Goal: Contribute content: Contribute content

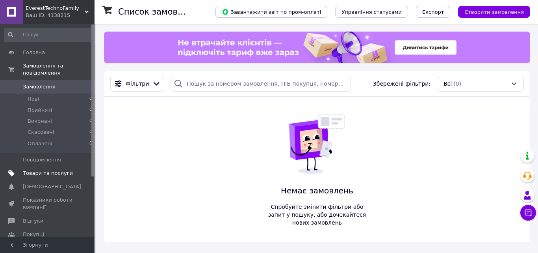
click at [42, 170] on span "Товари та послуги" at bounding box center [48, 173] width 50 height 7
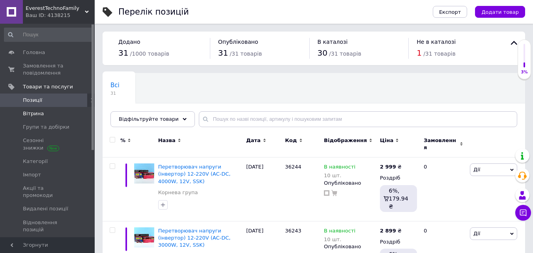
click at [40, 113] on span "Вітрина" at bounding box center [33, 113] width 21 height 7
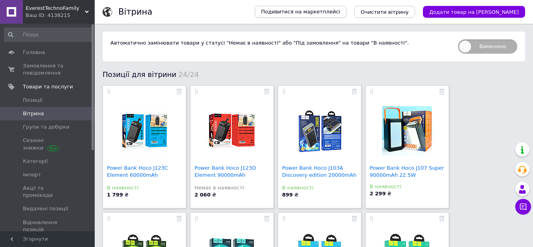
click at [340, 12] on span "Подивитися на маркетплейсі" at bounding box center [300, 11] width 79 height 7
click at [44, 99] on span "Позиції" at bounding box center [48, 100] width 50 height 7
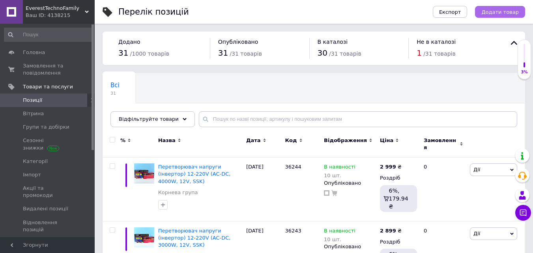
click at [503, 11] on span "Додати товар" at bounding box center [499, 12] width 37 height 6
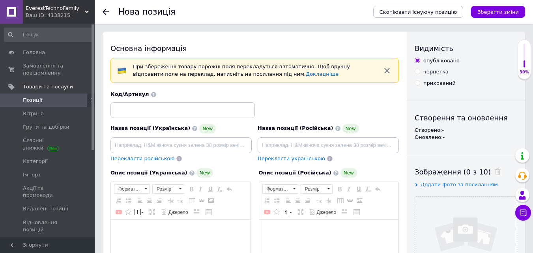
click at [330, 78] on div "При збереженні товару порожні поля перекладуться автоматично. Щоб вручну відпра…" at bounding box center [254, 70] width 288 height 25
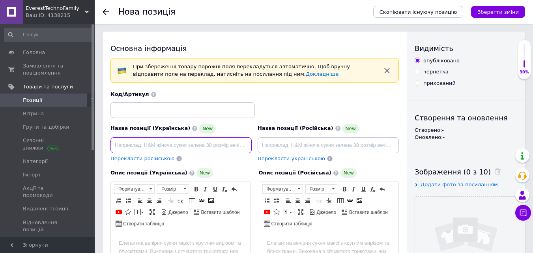
click at [140, 143] on input at bounding box center [180, 145] width 141 height 16
paste input "Електроковдра Плед з підігрівом від USB 5V (14085 см)"
type input "Електроковдра Плед з підігрівом від USB 5V (14085 см)"
click at [143, 160] on span "Перекласти російською" at bounding box center [142, 158] width 64 height 6
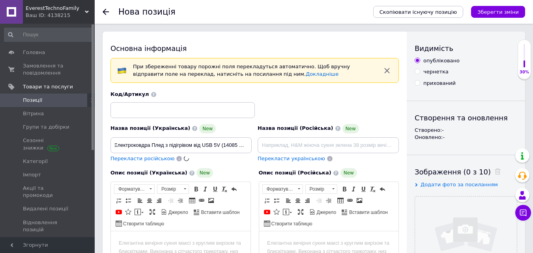
scroll to position [0, 0]
type input "Электроодеяло Плед с подогревом от USB 5V (14085 см)"
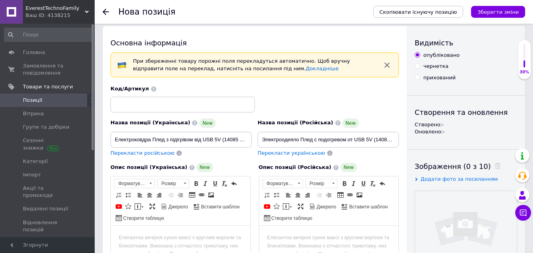
scroll to position [79, 0]
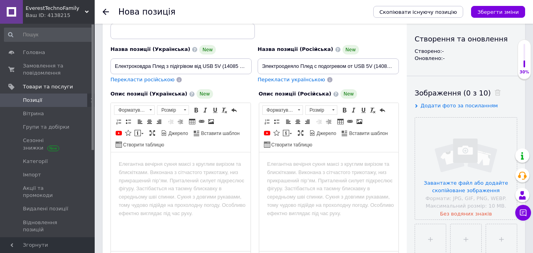
click at [179, 176] on html at bounding box center [181, 164] width 140 height 24
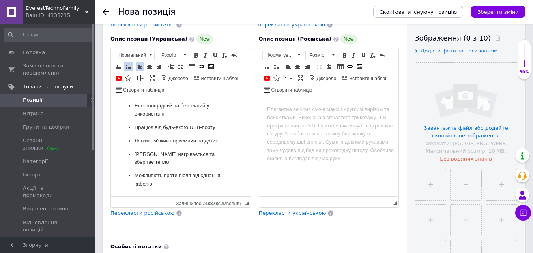
scroll to position [237, 0]
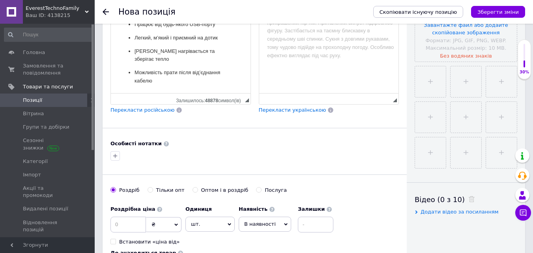
click at [152, 110] on span "Перекласти російською" at bounding box center [142, 110] width 64 height 6
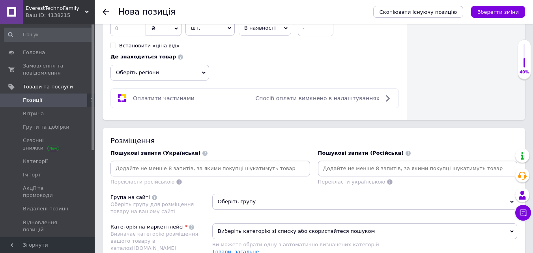
scroll to position [434, 0]
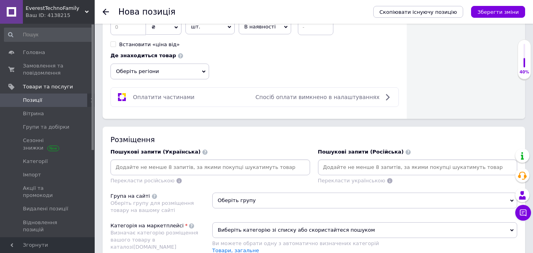
click at [169, 167] on input at bounding box center [210, 167] width 196 height 12
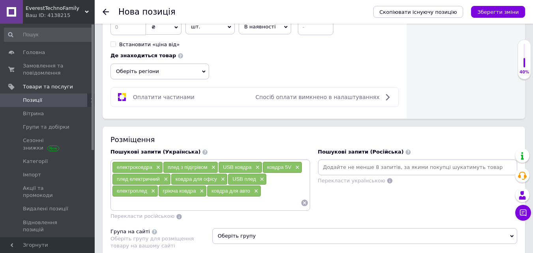
click at [201, 217] on div "Перекласти російською" at bounding box center [209, 215] width 199 height 7
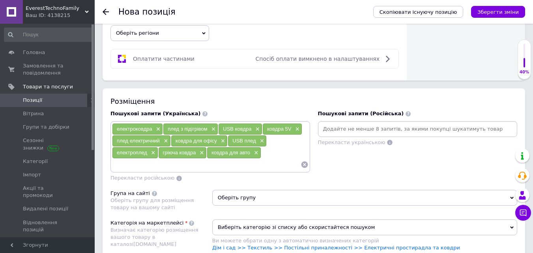
scroll to position [473, 0]
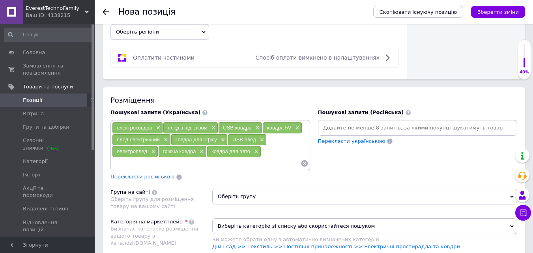
click at [152, 175] on span "Перекласти російською" at bounding box center [142, 176] width 64 height 6
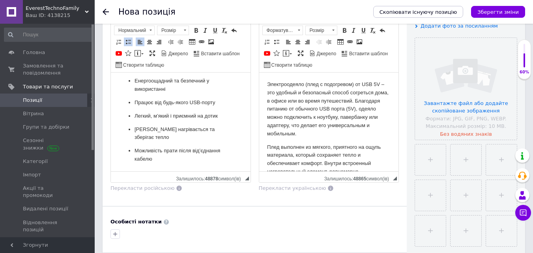
scroll to position [158, 0]
click at [458, 103] on input "file" at bounding box center [466, 90] width 102 height 102
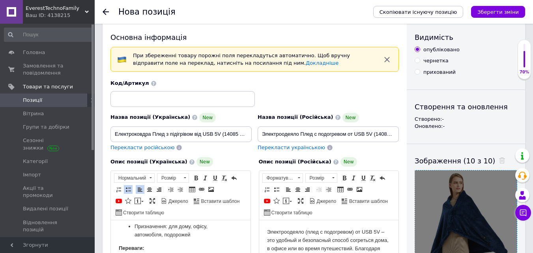
scroll to position [0, 0]
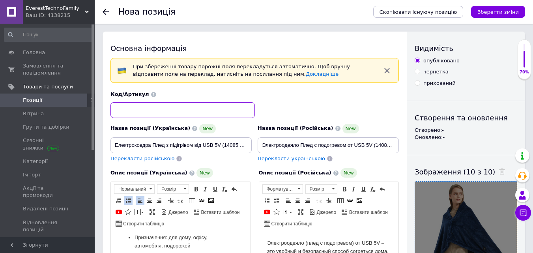
click at [183, 109] on input at bounding box center [182, 110] width 144 height 16
paste input "53834"
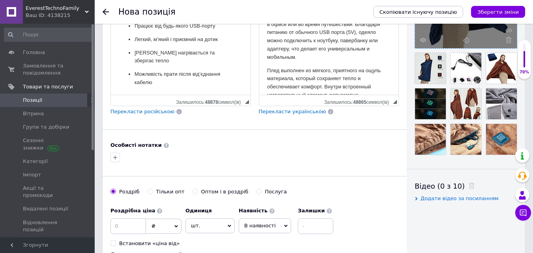
scroll to position [237, 0]
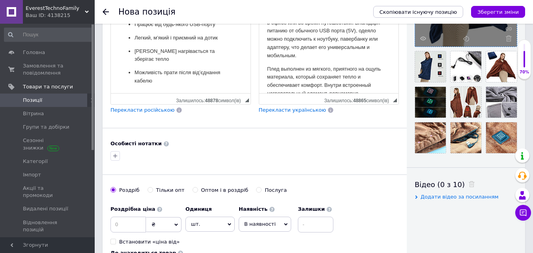
type input "53834"
click at [130, 222] on input at bounding box center [127, 224] width 35 height 16
type input "949"
click at [313, 227] on input at bounding box center [315, 224] width 35 height 16
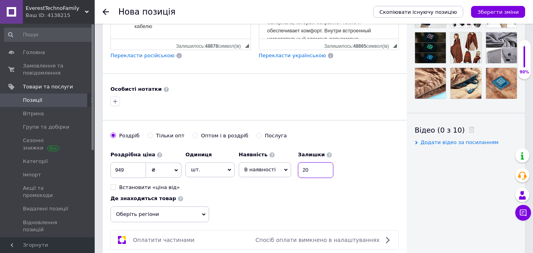
scroll to position [355, 0]
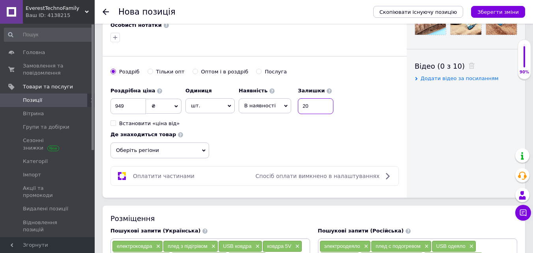
type input "20"
click at [164, 149] on span "Оберіть регіони" at bounding box center [159, 150] width 99 height 16
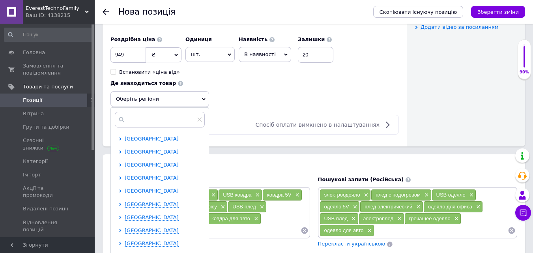
scroll to position [434, 0]
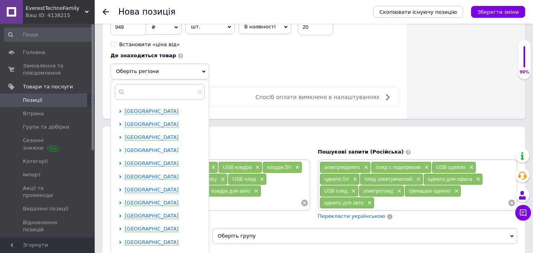
click at [149, 153] on span "[GEOGRAPHIC_DATA]" at bounding box center [152, 150] width 54 height 6
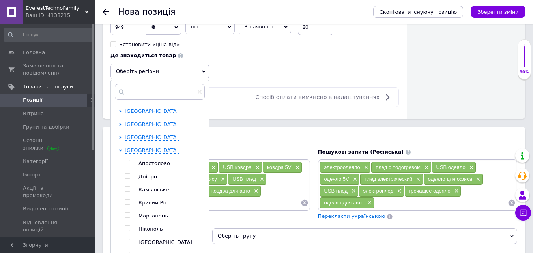
click at [126, 175] on input "checkbox" at bounding box center [127, 175] width 5 height 5
checkbox input "true"
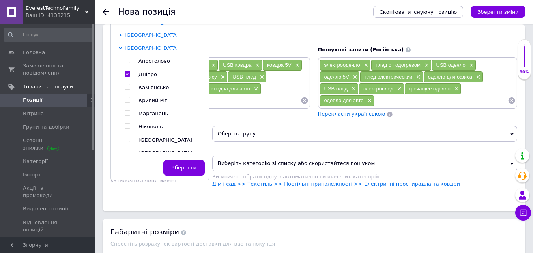
scroll to position [552, 0]
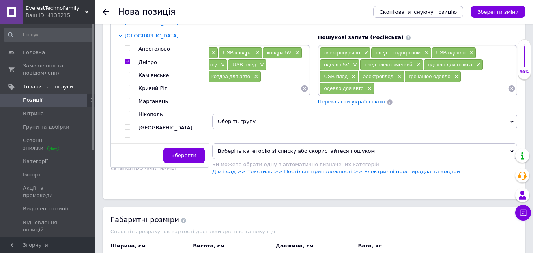
click at [188, 156] on span "Зберегти" at bounding box center [183, 155] width 25 height 6
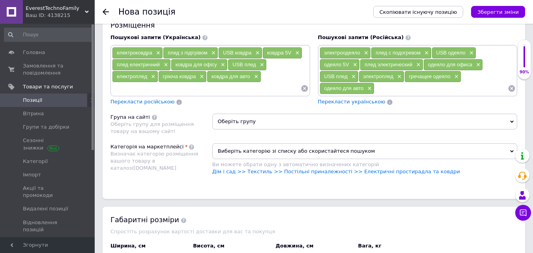
click at [242, 155] on span "Виберіть категорію зі списку або скористайтеся пошуком" at bounding box center [364, 151] width 305 height 16
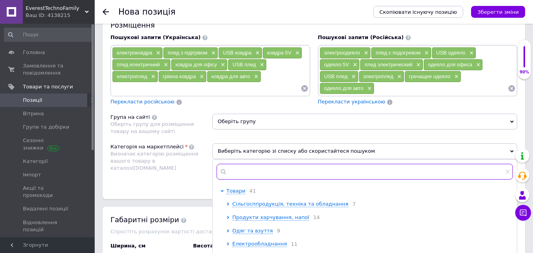
click at [240, 169] on input "text" at bounding box center [364, 172] width 296 height 16
paste input "Електричні простирадла та ковдри"
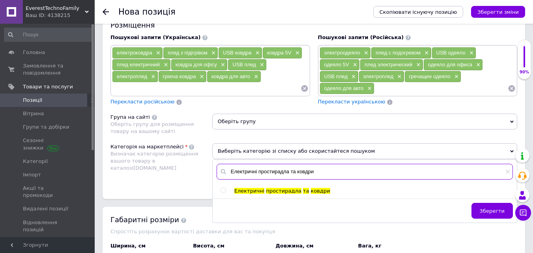
type input "Електричні простирадла та ковдри"
click at [222, 190] on input "radio" at bounding box center [222, 190] width 5 height 5
radio input "true"
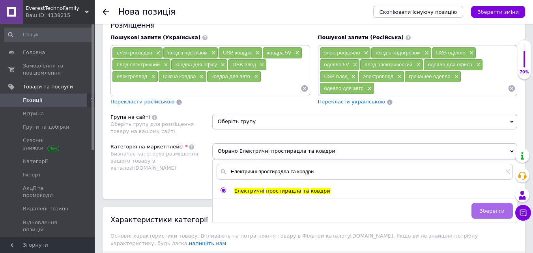
click at [495, 209] on span "Зберегти" at bounding box center [491, 211] width 25 height 6
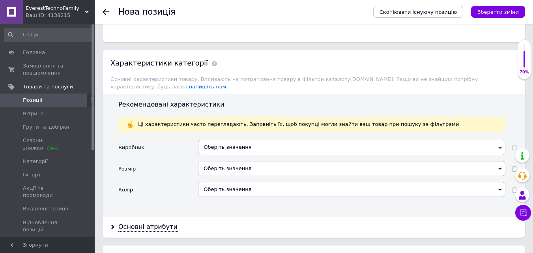
scroll to position [710, 0]
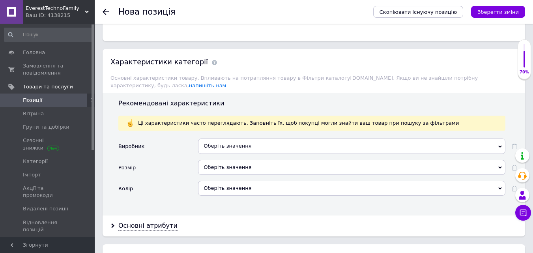
click at [246, 138] on div "Оберіть значення" at bounding box center [351, 145] width 307 height 15
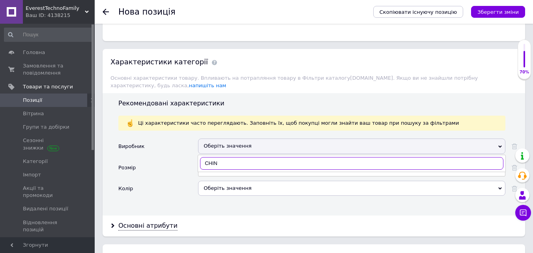
type input "[GEOGRAPHIC_DATA]"
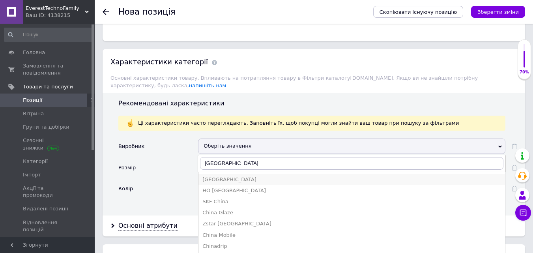
click at [220, 176] on div "[GEOGRAPHIC_DATA]" at bounding box center [351, 179] width 298 height 7
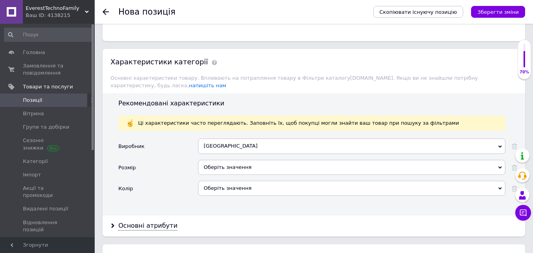
click at [227, 162] on div "Оберіть значення" at bounding box center [351, 167] width 307 height 15
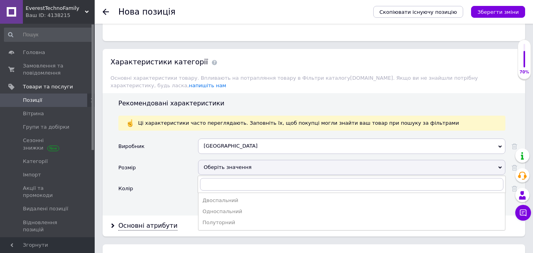
click at [171, 185] on div "Колір" at bounding box center [158, 191] width 80 height 21
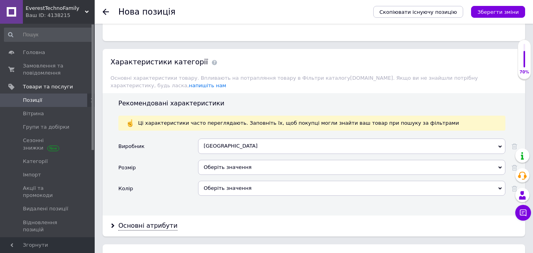
click at [218, 181] on div "Оберіть значення" at bounding box center [351, 188] width 307 height 15
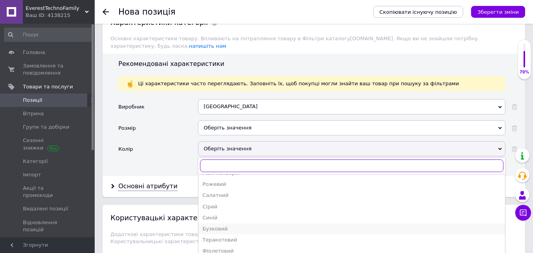
scroll to position [788, 0]
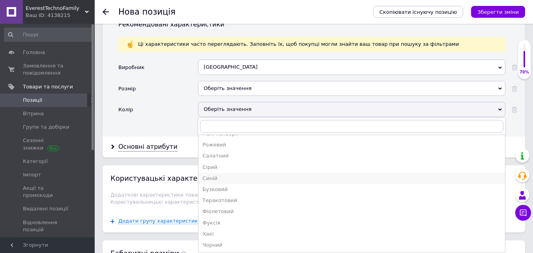
click at [212, 175] on div "Синій" at bounding box center [351, 178] width 298 height 7
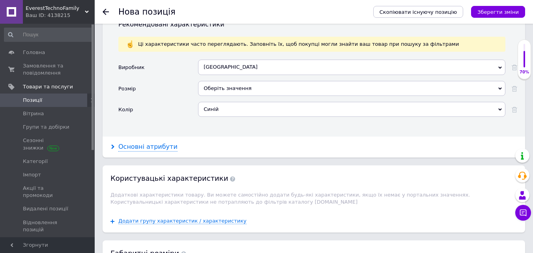
click at [149, 142] on div "Основні атрибути" at bounding box center [147, 146] width 59 height 9
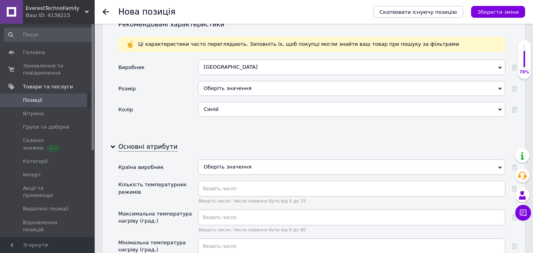
click at [488, 102] on div "Синій" at bounding box center [351, 109] width 307 height 15
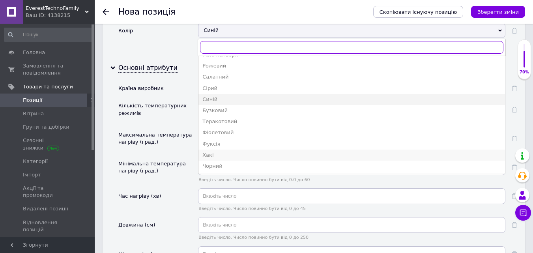
scroll to position [52, 0]
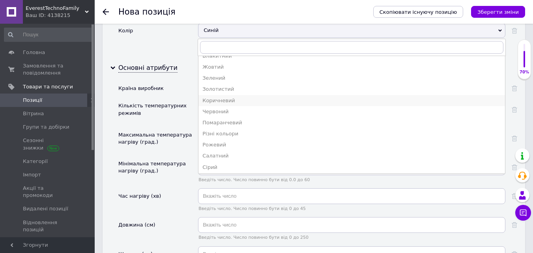
click at [225, 97] on div "Коричневий" at bounding box center [351, 100] width 298 height 7
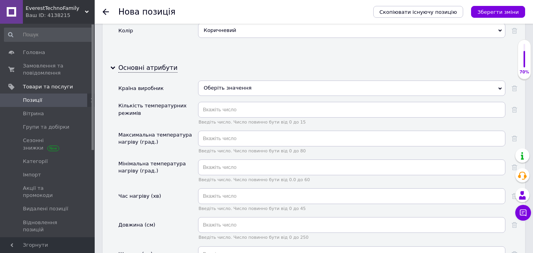
click at [177, 44] on div "Виробник China C&C A&C B&C Collection C+3 C&A D&D C&E C. E. C. C. F. C&G C.I. C…" at bounding box center [317, 16] width 399 height 71
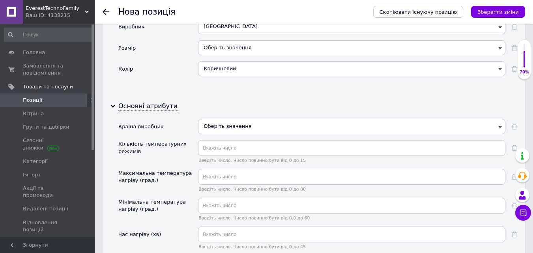
scroll to position [828, 0]
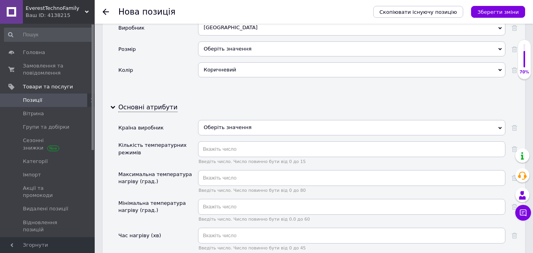
click at [227, 62] on div "Коричневий" at bounding box center [351, 69] width 307 height 15
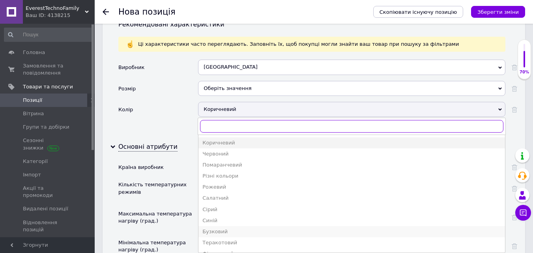
scroll to position [91, 0]
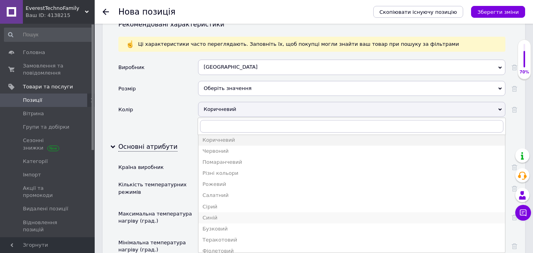
click at [220, 214] on div "Синій" at bounding box center [351, 217] width 298 height 7
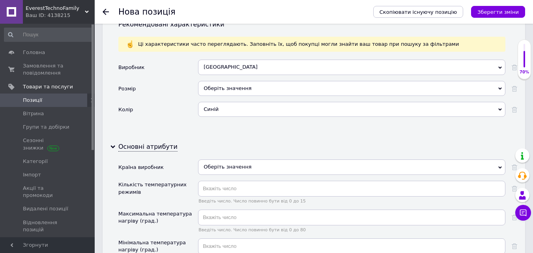
scroll to position [828, 0]
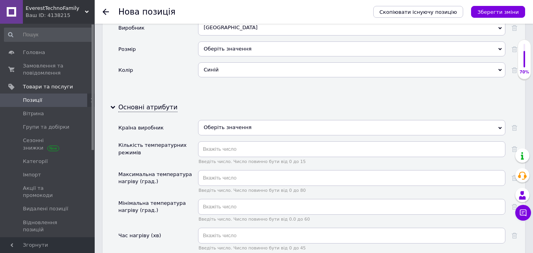
click at [229, 121] on div "Оберіть значення" at bounding box center [351, 127] width 307 height 15
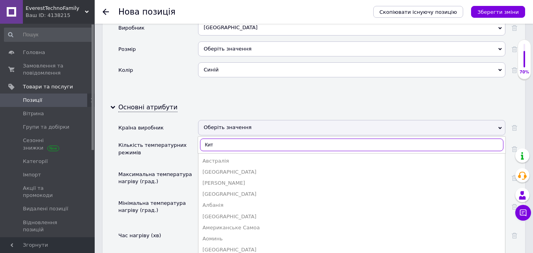
type input "Кита"
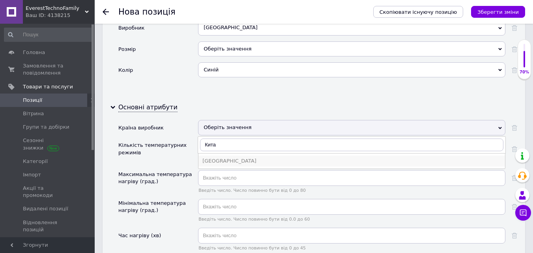
click at [226, 157] on div "[GEOGRAPHIC_DATA]" at bounding box center [351, 160] width 298 height 7
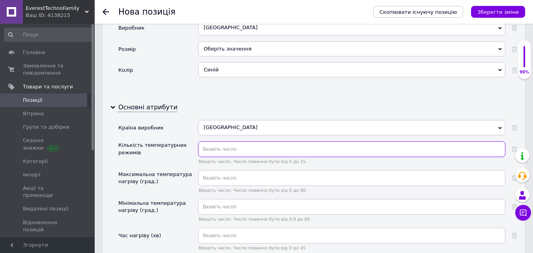
click at [224, 143] on input "text" at bounding box center [351, 149] width 307 height 16
type input "3"
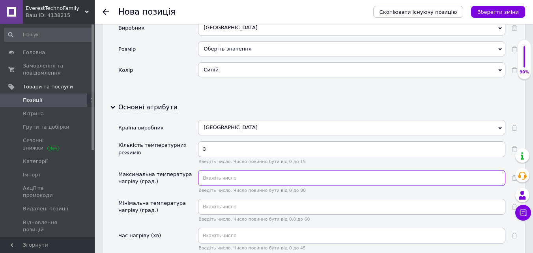
click at [225, 172] on input "text" at bounding box center [351, 178] width 307 height 16
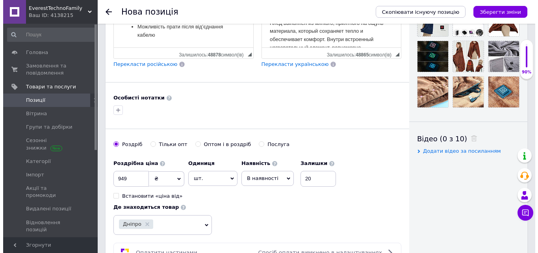
scroll to position [237, 0]
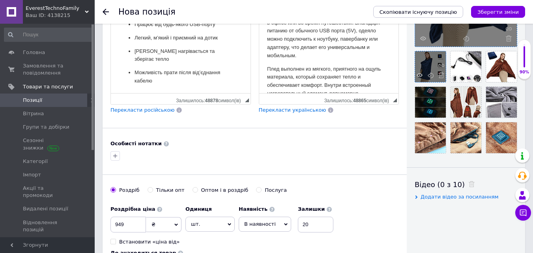
click at [432, 62] on div at bounding box center [430, 66] width 31 height 31
click at [417, 75] on icon at bounding box center [419, 75] width 6 height 6
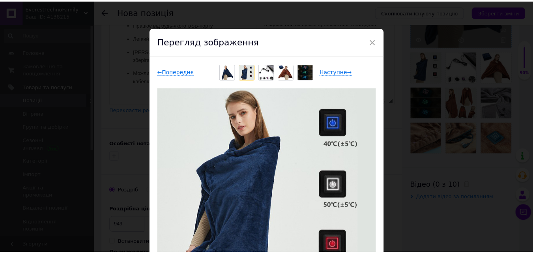
scroll to position [39, 0]
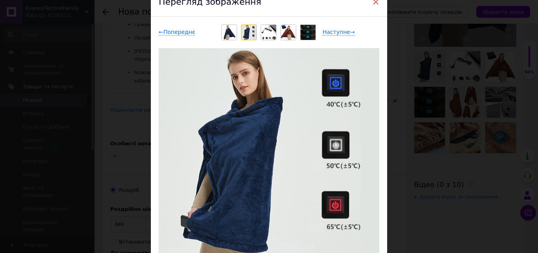
click at [374, 1] on span "×" at bounding box center [376, 1] width 7 height 13
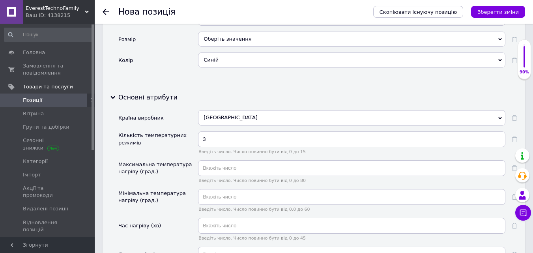
scroll to position [867, 0]
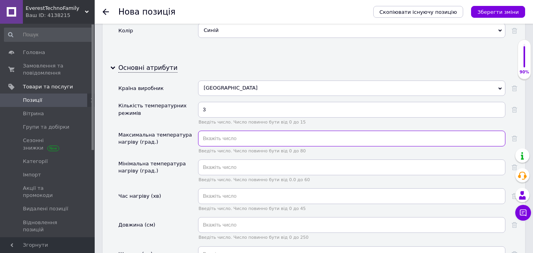
click at [208, 130] on input "text" at bounding box center [351, 138] width 307 height 16
type input "65"
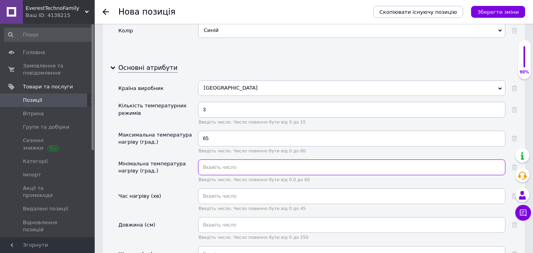
click at [212, 159] on input "text" at bounding box center [351, 167] width 307 height 16
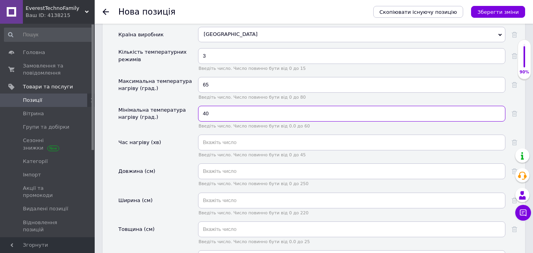
scroll to position [946, 0]
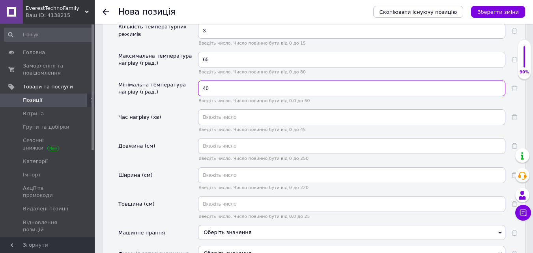
type input "40"
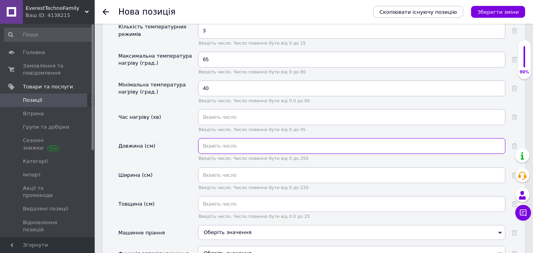
click at [211, 141] on input "text" at bounding box center [351, 146] width 307 height 16
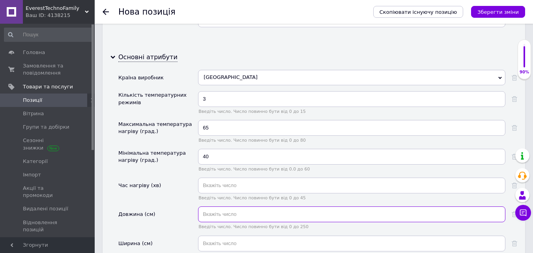
scroll to position [907, 0]
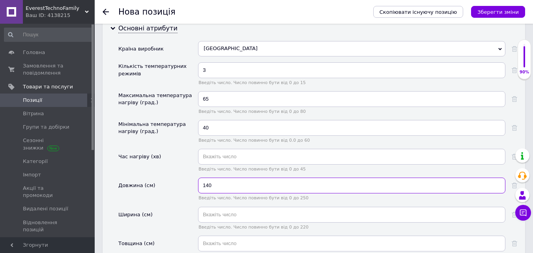
type input "140"
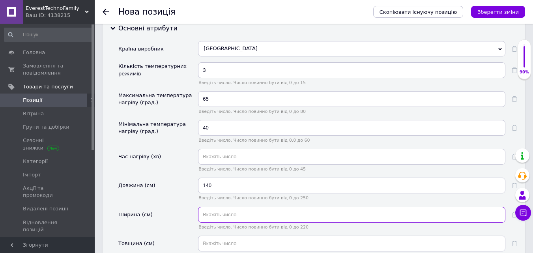
click at [210, 207] on input "text" at bounding box center [351, 215] width 307 height 16
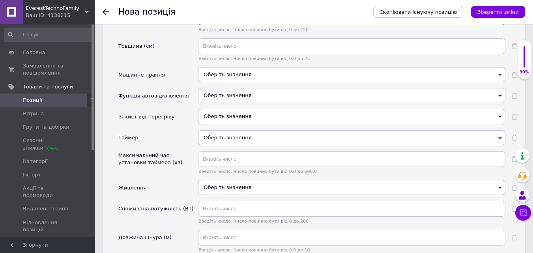
scroll to position [1143, 0]
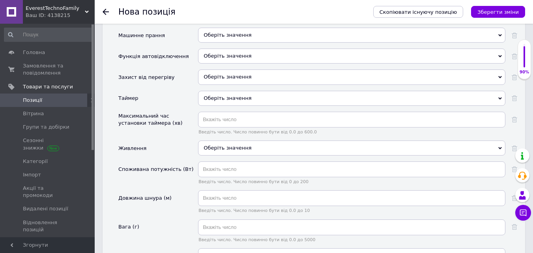
type input "85"
click at [214, 141] on div "Оберіть значення" at bounding box center [351, 147] width 307 height 15
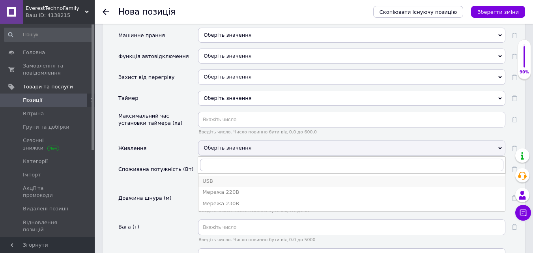
click at [207, 177] on div "USB" at bounding box center [351, 180] width 298 height 7
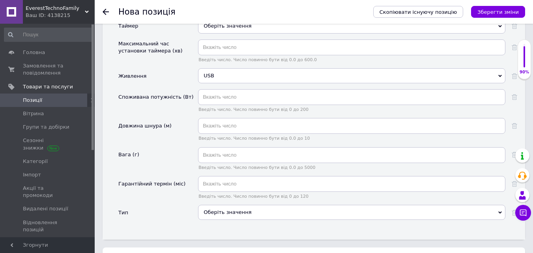
scroll to position [1222, 0]
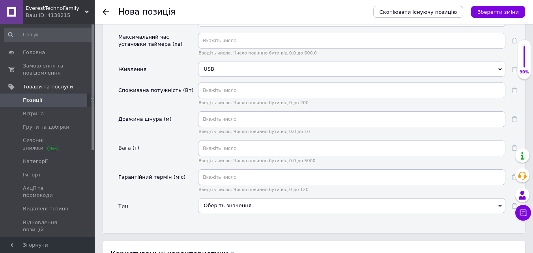
click at [240, 198] on div "Оберіть значення" at bounding box center [351, 205] width 307 height 15
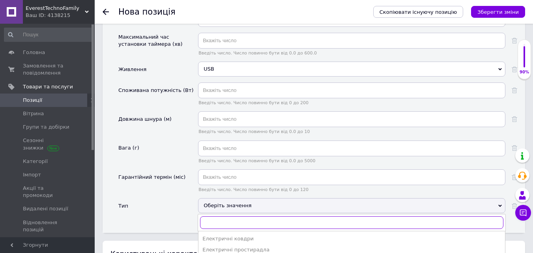
scroll to position [1261, 0]
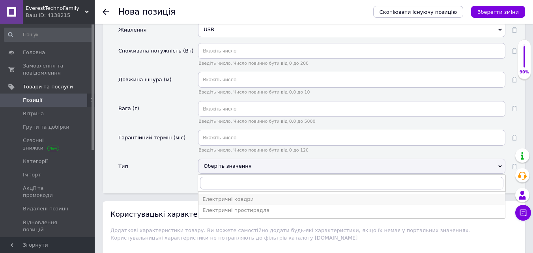
click at [221, 196] on div "Електричні ковдри" at bounding box center [351, 199] width 298 height 7
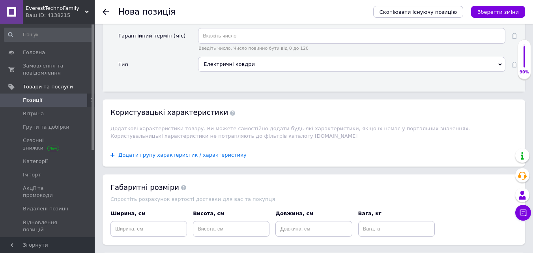
scroll to position [1425, 0]
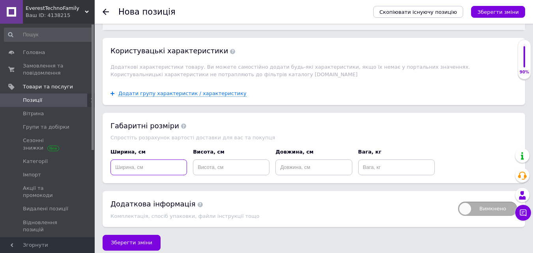
click at [155, 162] on input at bounding box center [148, 167] width 76 height 16
type input "85"
click at [291, 159] on input at bounding box center [313, 167] width 76 height 16
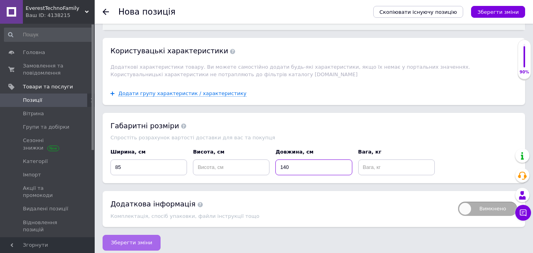
type input "140"
click at [125, 239] on span "Зберегти зміни" at bounding box center [131, 242] width 41 height 6
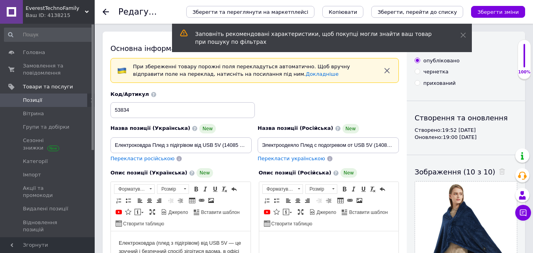
click at [35, 97] on span "Позиції" at bounding box center [32, 100] width 19 height 7
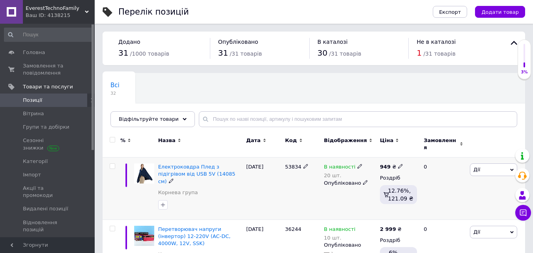
scroll to position [39, 0]
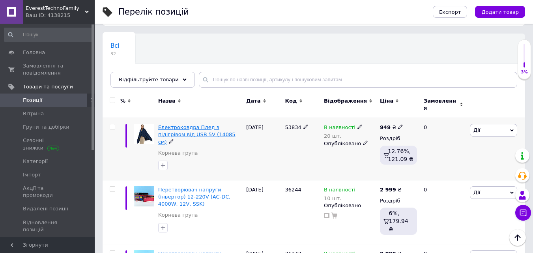
click at [203, 126] on span "Електроковдра Плед з підігрівом від USB 5V (14085 см)" at bounding box center [196, 134] width 77 height 20
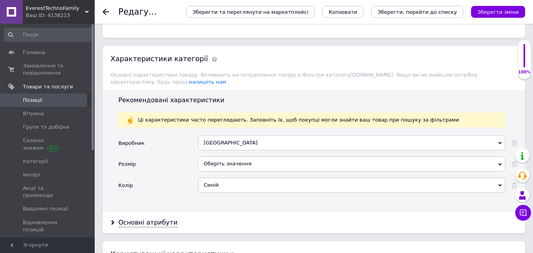
scroll to position [710, 0]
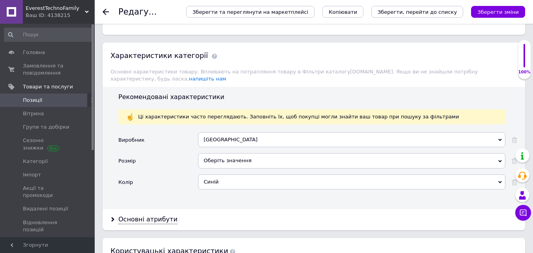
click at [152, 215] on div "Основні атрибути" at bounding box center [147, 219] width 59 height 9
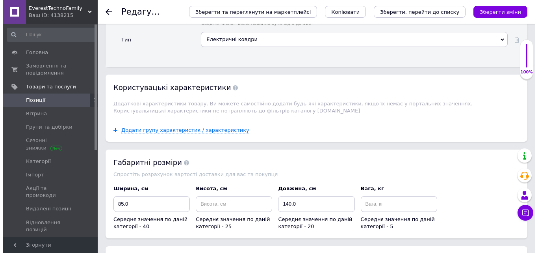
scroll to position [1380, 0]
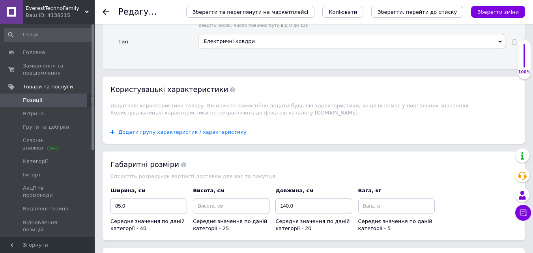
click at [168, 129] on span "Додати групу характеристик / характеристику" at bounding box center [182, 132] width 128 height 6
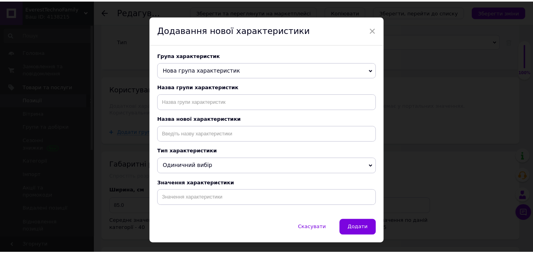
scroll to position [0, 0]
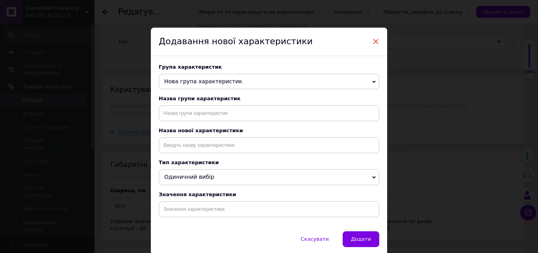
click at [373, 43] on span "×" at bounding box center [376, 41] width 7 height 13
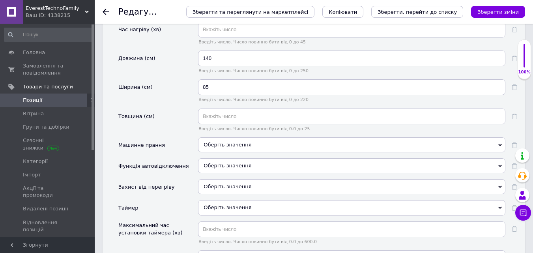
scroll to position [988, 0]
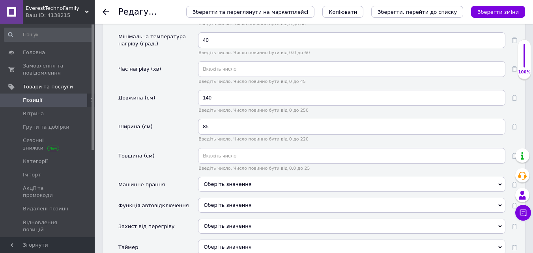
click at [229, 181] on span "Оберіть значення" at bounding box center [227, 184] width 48 height 6
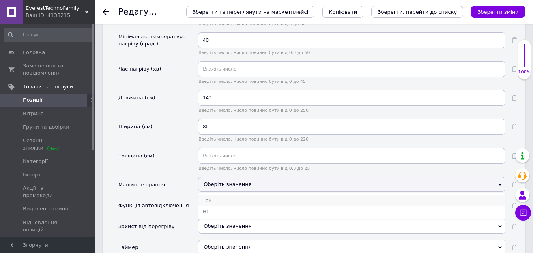
click at [210, 195] on li "Так" at bounding box center [351, 200] width 306 height 11
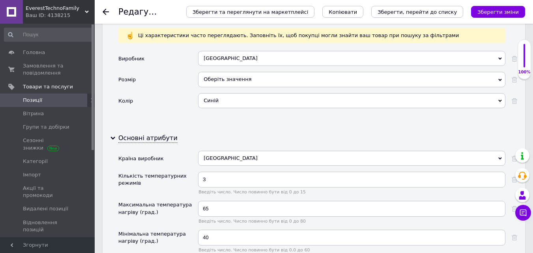
scroll to position [751, 0]
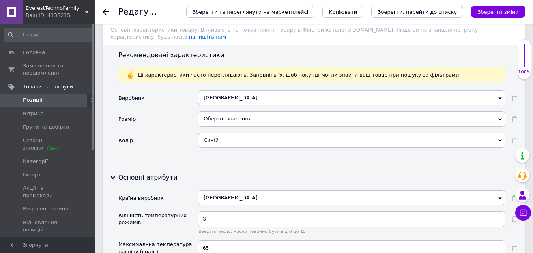
drag, startPoint x: 229, startPoint y: 135, endPoint x: 222, endPoint y: 139, distance: 8.0
click at [189, 151] on div "Виробник [GEOGRAPHIC_DATA] [GEOGRAPHIC_DATA] Розмір Оберіть значення Колір Сині…" at bounding box center [317, 125] width 399 height 71
click at [234, 136] on div "Синій" at bounding box center [351, 139] width 307 height 15
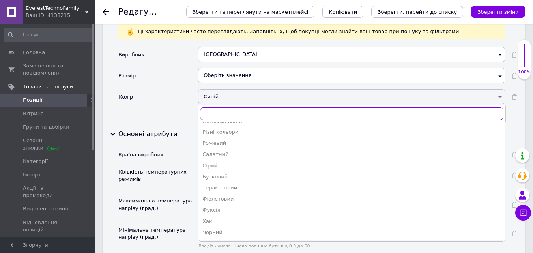
scroll to position [791, 0]
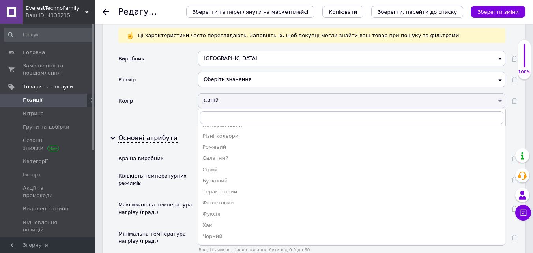
click at [169, 104] on div "Колір" at bounding box center [158, 103] width 80 height 21
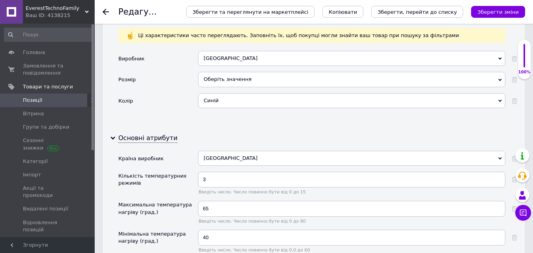
click at [223, 73] on div "Оберіть значення" at bounding box center [351, 79] width 307 height 15
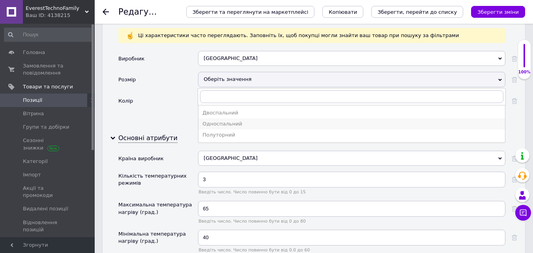
click at [221, 120] on div "Односпальний" at bounding box center [351, 123] width 298 height 7
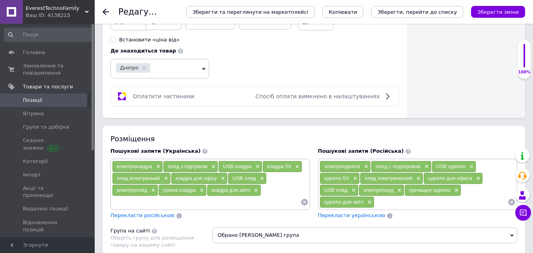
scroll to position [357, 0]
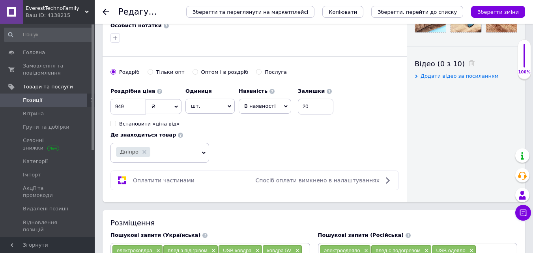
click at [284, 104] on icon at bounding box center [286, 106] width 4 height 4
click at [496, 10] on icon "Зберегти зміни" at bounding box center [497, 12] width 41 height 6
click at [44, 97] on span "Позиції" at bounding box center [48, 100] width 50 height 7
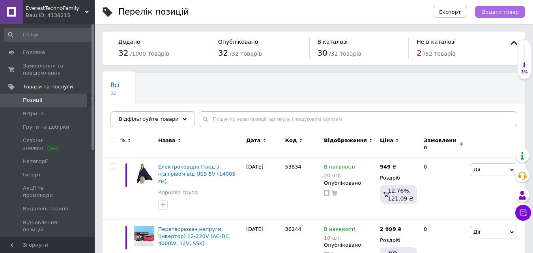
click at [512, 13] on span "Додати товар" at bounding box center [499, 12] width 37 height 6
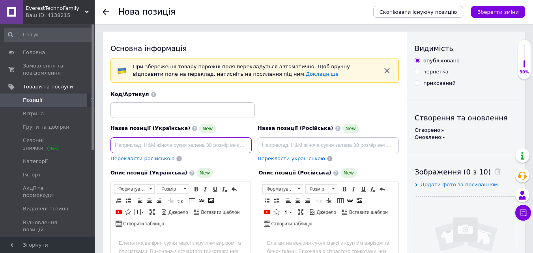
click at [150, 144] on input at bounding box center [180, 145] width 141 height 16
paste input "Обігріваючий шарф XO ES01 від USB з кишенею (18015 см)"
type input "Обігріваючий шарф XO ES01 від USB з кишенею (18015 см)"
click at [148, 158] on span "Перекласти російською" at bounding box center [142, 158] width 64 height 6
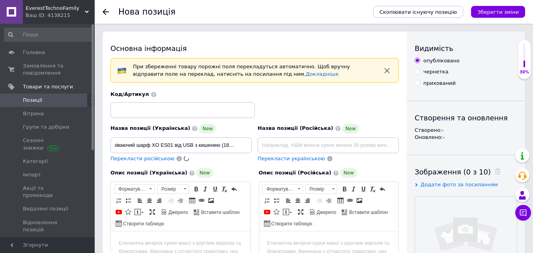
scroll to position [0, 0]
type input "Обогревающий шарф XO ES01 от USB с карманом (18015 см)"
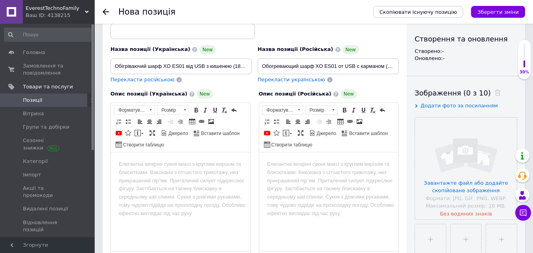
click at [179, 176] on html at bounding box center [181, 164] width 140 height 24
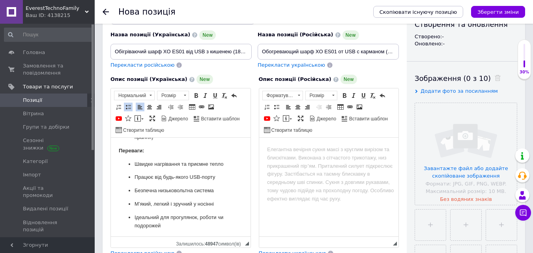
scroll to position [276, 0]
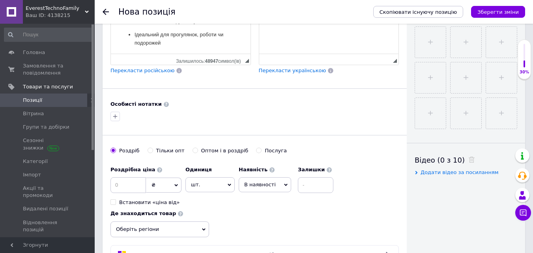
click at [150, 70] on span "Перекласти російською" at bounding box center [142, 70] width 64 height 6
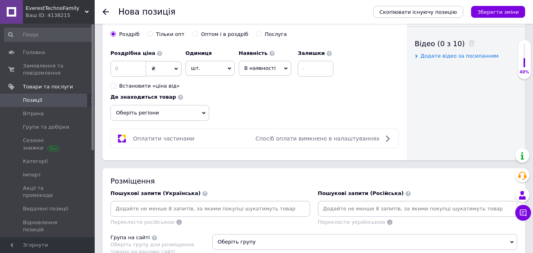
scroll to position [394, 0]
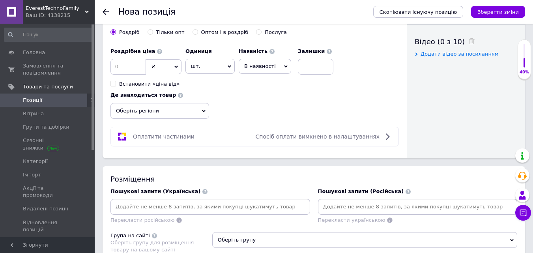
click at [172, 205] on input at bounding box center [210, 207] width 196 height 12
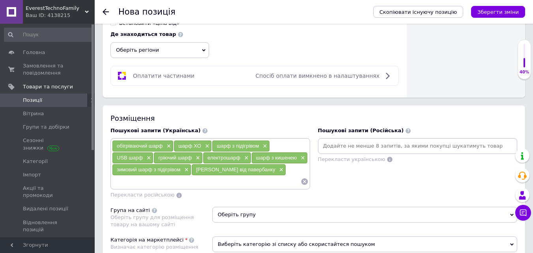
scroll to position [473, 0]
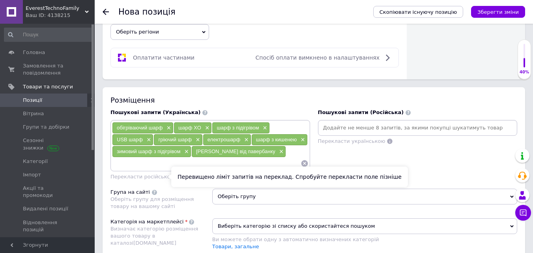
click at [149, 174] on span "Перекласти російською" at bounding box center [142, 176] width 64 height 6
click at [151, 176] on span "Перекласти російською" at bounding box center [142, 176] width 64 height 6
click at [155, 177] on span "Перекласти російською" at bounding box center [142, 176] width 64 height 6
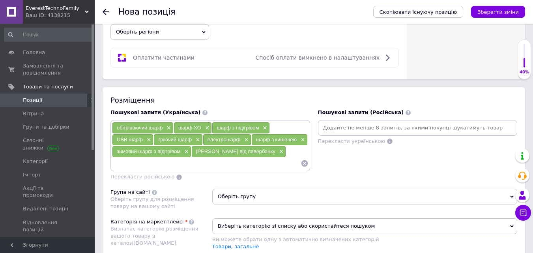
click at [355, 129] on input at bounding box center [417, 128] width 196 height 12
click at [211, 162] on input at bounding box center [206, 163] width 188 height 12
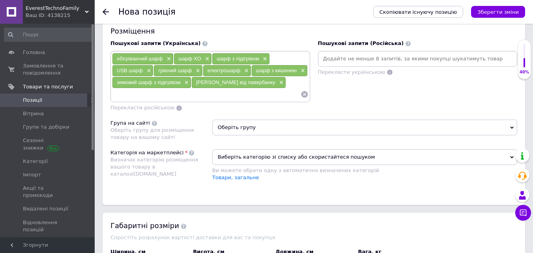
scroll to position [591, 0]
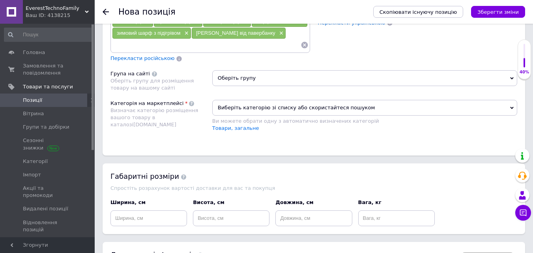
click at [154, 60] on span "Перекласти російською" at bounding box center [142, 58] width 64 height 6
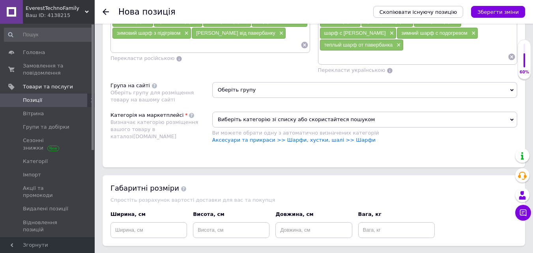
click at [248, 115] on span "Виберіть категорію зі списку або скористайтеся пошуком" at bounding box center [364, 120] width 305 height 16
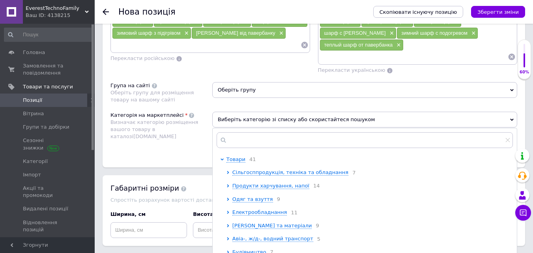
click at [187, 138] on div "Категорія на маркетплейсі Визначає категорію розміщення вашого товару в каталоз…" at bounding box center [161, 132] width 102 height 40
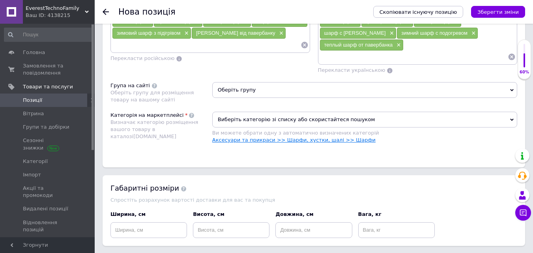
click at [304, 140] on link "Аксесуари та прикраси >> Шарфи, хустки, шалі >> Шарфи" at bounding box center [293, 140] width 163 height 6
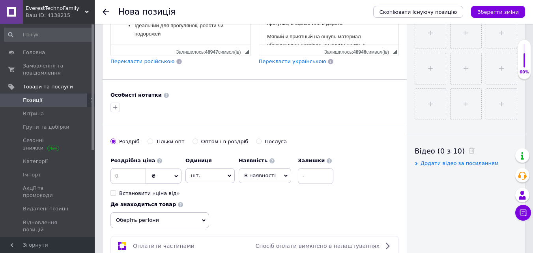
scroll to position [197, 0]
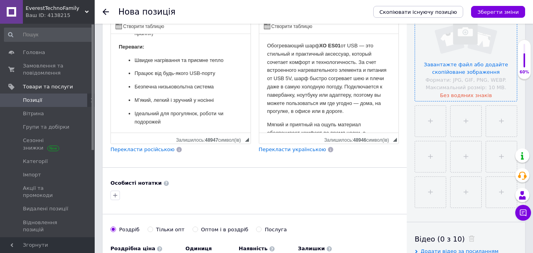
click at [461, 67] on input "file" at bounding box center [466, 50] width 102 height 102
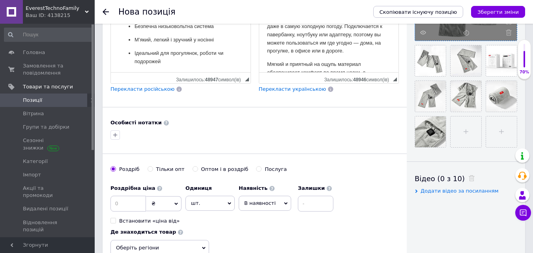
scroll to position [276, 0]
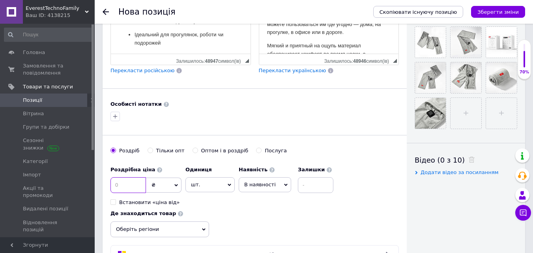
click at [138, 183] on input at bounding box center [127, 185] width 35 height 16
type input "499"
click at [311, 185] on input at bounding box center [315, 185] width 35 height 16
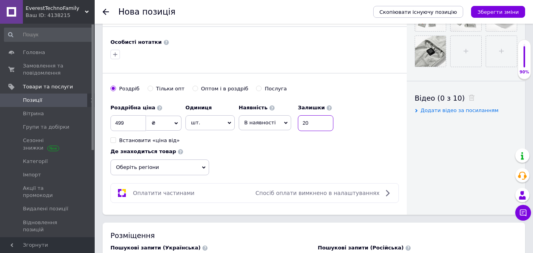
scroll to position [355, 0]
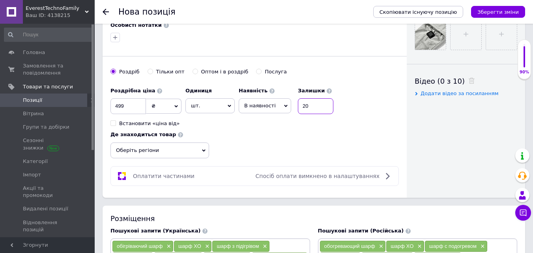
type input "20"
click at [197, 148] on span "Оберіть регіони" at bounding box center [159, 150] width 99 height 16
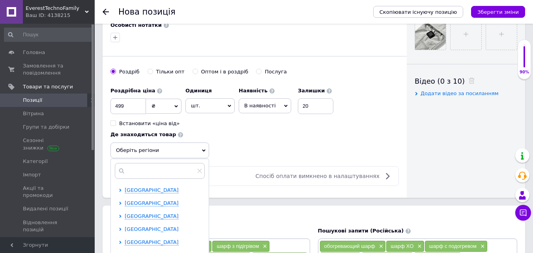
click at [147, 227] on span "[GEOGRAPHIC_DATA]" at bounding box center [152, 229] width 54 height 6
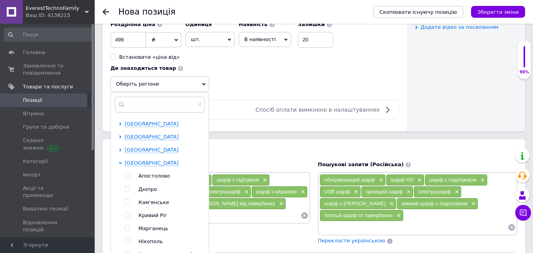
scroll to position [434, 0]
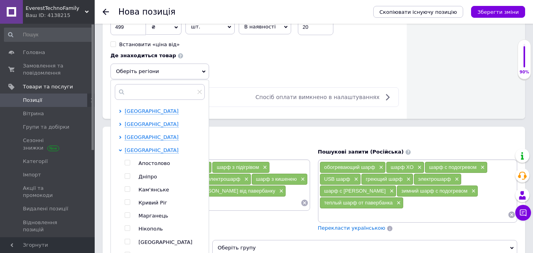
click at [127, 173] on input "checkbox" at bounding box center [127, 175] width 5 height 5
checkbox input "true"
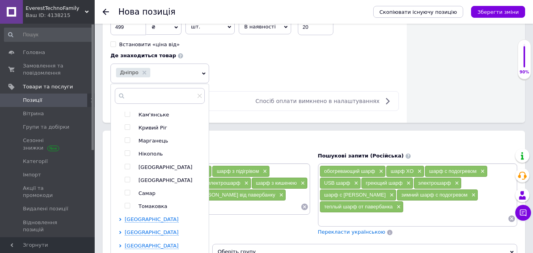
scroll to position [512, 0]
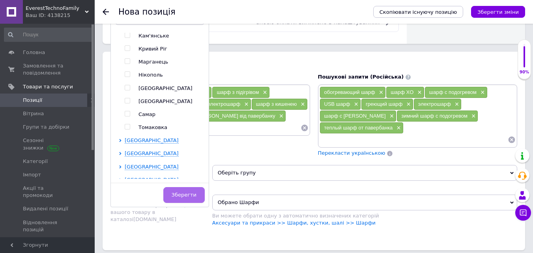
click at [188, 193] on span "Зберегти" at bounding box center [183, 195] width 25 height 6
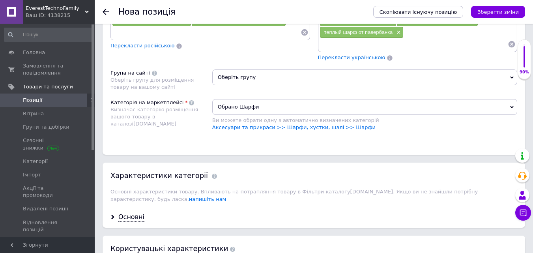
scroll to position [631, 0]
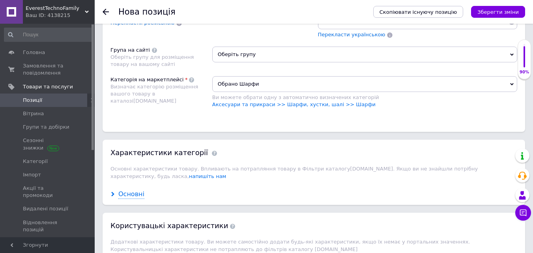
click at [126, 190] on div "Основні" at bounding box center [131, 194] width 26 height 9
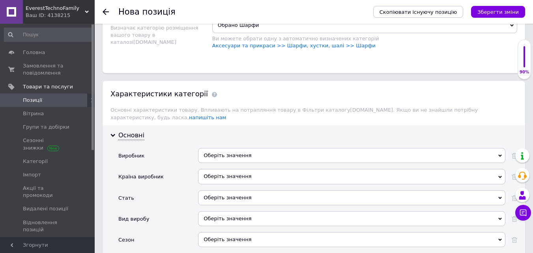
scroll to position [749, 0]
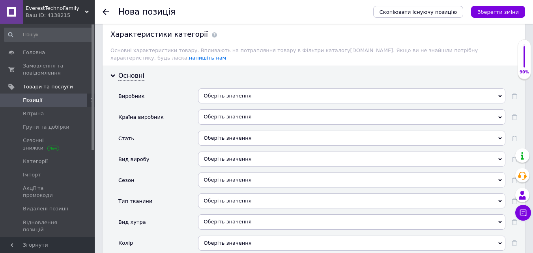
click at [246, 88] on div "Оберіть значення" at bounding box center [351, 95] width 307 height 15
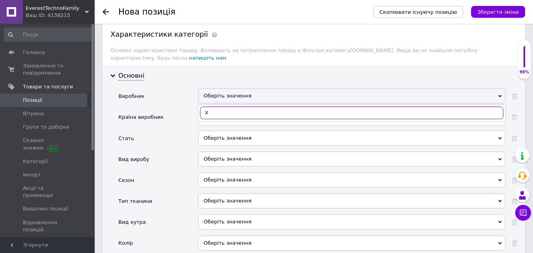
type input "XO"
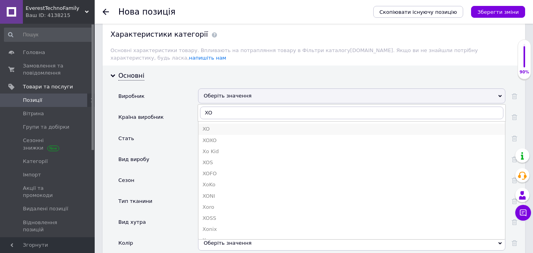
click at [222, 125] on div "XO" at bounding box center [351, 128] width 298 height 7
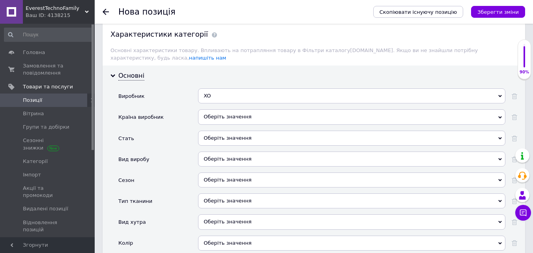
click at [227, 109] on div "Оберіть значення" at bounding box center [351, 116] width 307 height 15
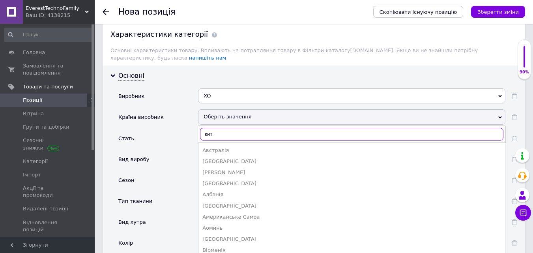
type input "кита"
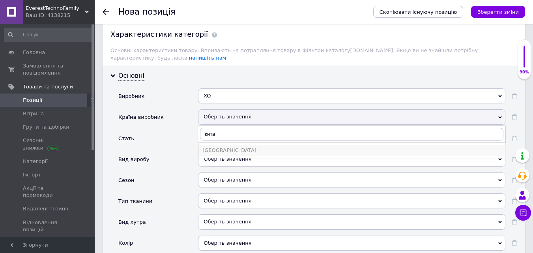
click at [221, 147] on div "[GEOGRAPHIC_DATA]" at bounding box center [351, 150] width 298 height 7
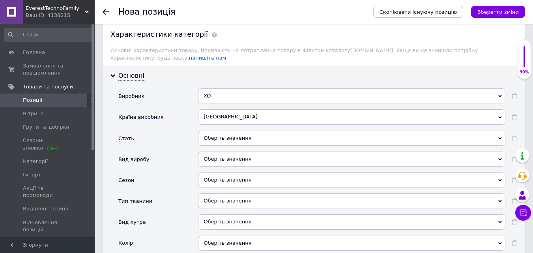
click at [225, 130] on div "Оберіть значення" at bounding box center [351, 137] width 307 height 15
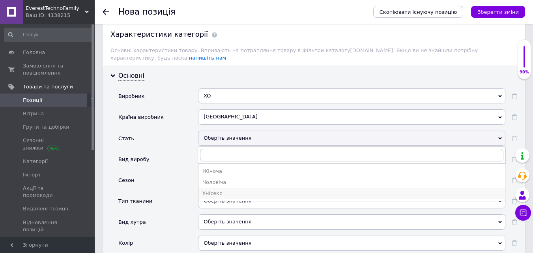
click at [210, 190] on div "Унісекс" at bounding box center [351, 193] width 298 height 7
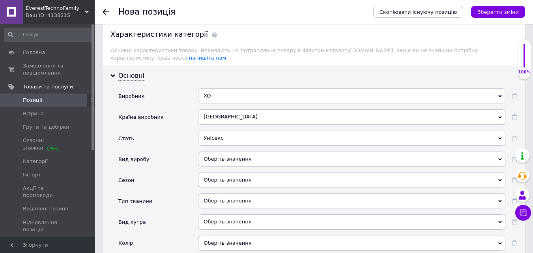
click at [223, 151] on div "Оберіть значення" at bounding box center [351, 158] width 307 height 15
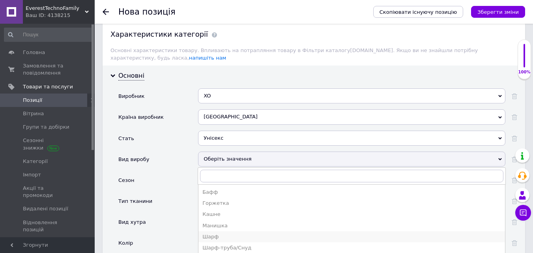
click at [218, 233] on div "Шарф" at bounding box center [351, 236] width 298 height 7
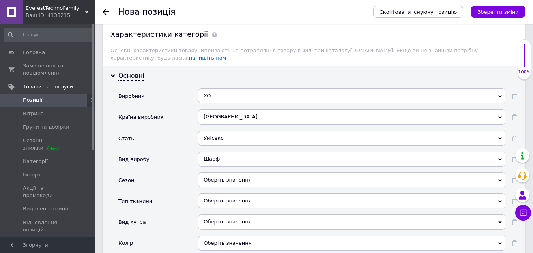
click at [238, 172] on div "Оберіть значення" at bounding box center [351, 179] width 307 height 15
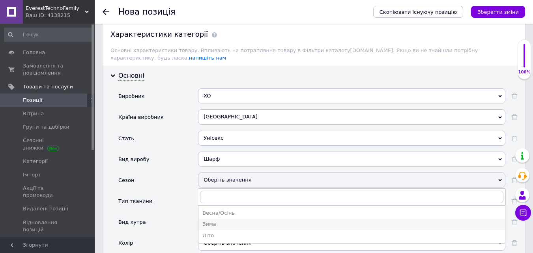
click at [220, 220] on div "Зима" at bounding box center [351, 223] width 298 height 7
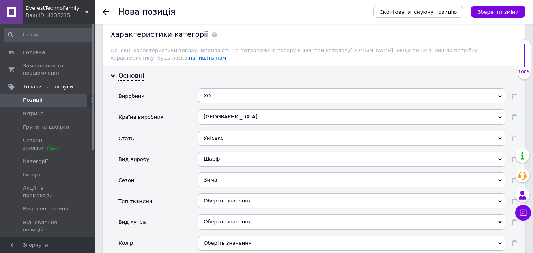
click at [173, 206] on div "Тип тканини" at bounding box center [158, 203] width 80 height 21
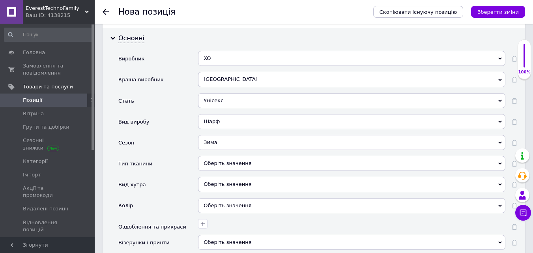
scroll to position [788, 0]
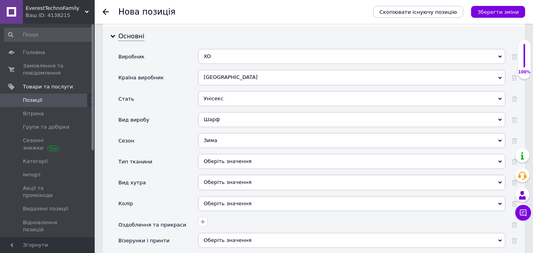
click at [229, 196] on div "Оберіть значення" at bounding box center [351, 203] width 307 height 15
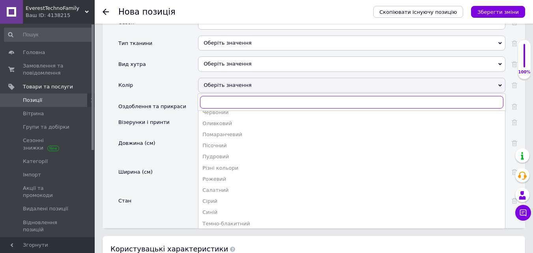
scroll to position [118, 0]
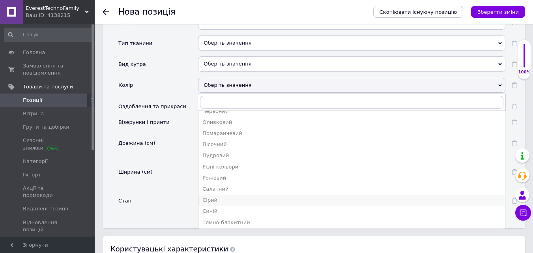
click at [214, 196] on div "Сірий" at bounding box center [351, 199] width 298 height 7
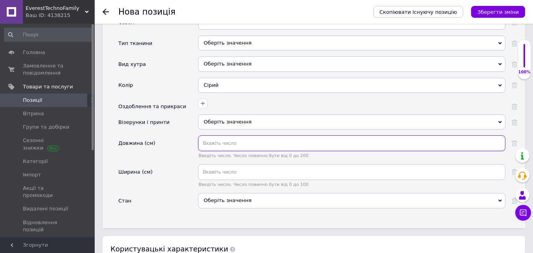
click at [224, 138] on input "text" at bounding box center [351, 143] width 307 height 16
type input "180"
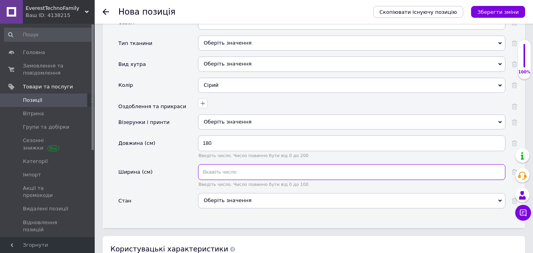
click at [222, 166] on input "text" at bounding box center [351, 172] width 307 height 16
type input "15"
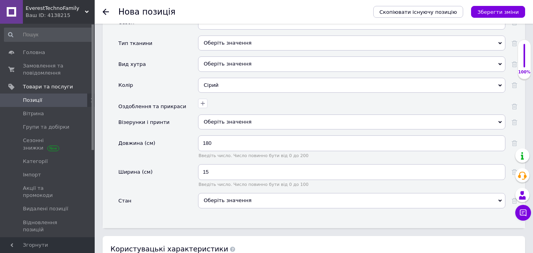
click at [239, 193] on div "Оберіть значення" at bounding box center [351, 200] width 307 height 15
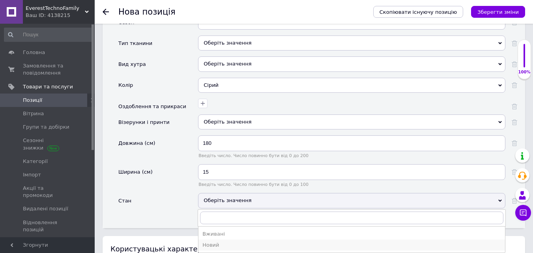
click at [224, 241] on div "Новий" at bounding box center [351, 244] width 298 height 7
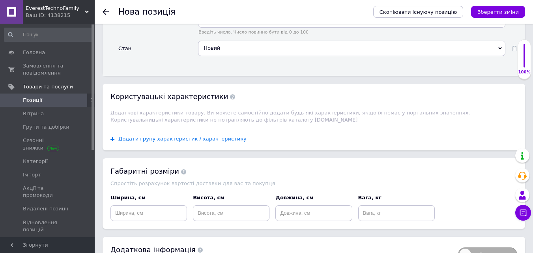
scroll to position [1064, 0]
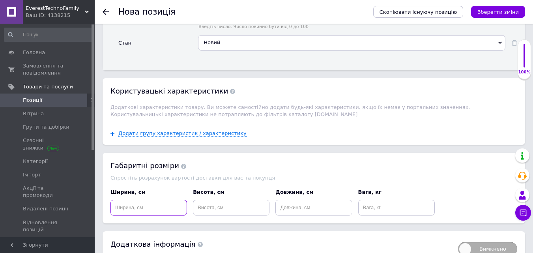
click at [162, 199] on input at bounding box center [148, 207] width 76 height 16
type input "1"
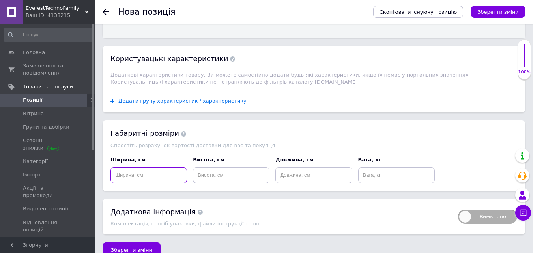
scroll to position [1104, 0]
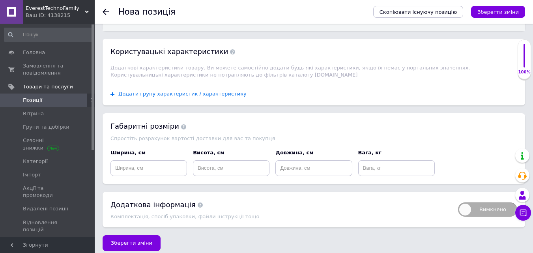
click at [134, 240] on span "Зберегти зміни" at bounding box center [131, 243] width 41 height 6
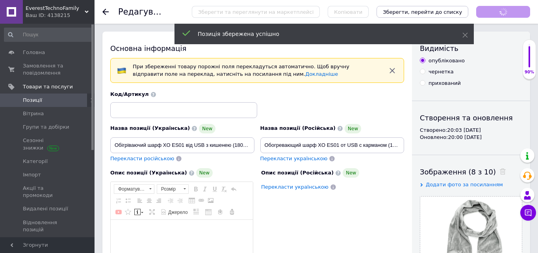
click at [41, 99] on span "Позиції" at bounding box center [48, 100] width 50 height 7
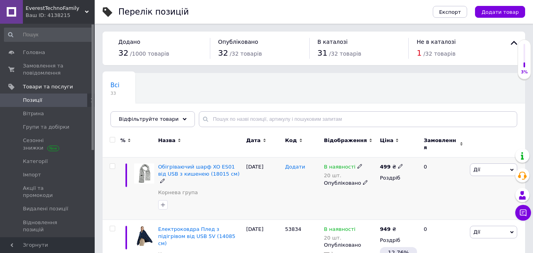
click at [292, 164] on span "Додати" at bounding box center [295, 167] width 20 height 6
type input "52168"
click at [282, 186] on div "[DATE]" at bounding box center [263, 188] width 39 height 62
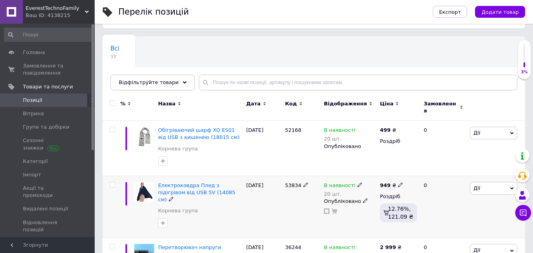
scroll to position [79, 0]
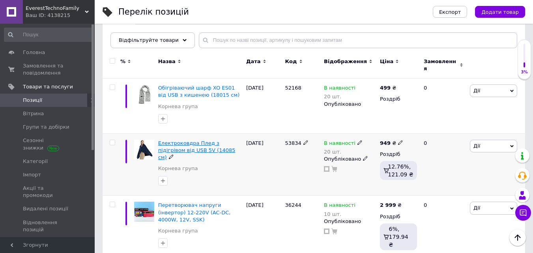
click at [195, 142] on span "Електроковдра Плед з підігрівом від USB 5V (14085 см)" at bounding box center [196, 150] width 77 height 20
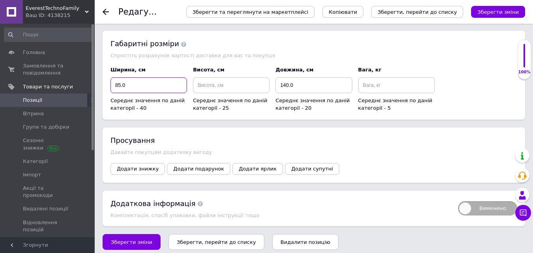
drag, startPoint x: 137, startPoint y: 82, endPoint x: 112, endPoint y: 82, distance: 25.2
click at [112, 82] on input "85.0" at bounding box center [148, 85] width 76 height 16
drag, startPoint x: 302, startPoint y: 80, endPoint x: 244, endPoint y: 78, distance: 57.2
click at [245, 79] on div "Ширина, см Середнє значення по даній категорії - 40 Висота, см Середнє значення…" at bounding box center [314, 88] width 412 height 51
click at [507, 8] on button "Зберегти зміни" at bounding box center [498, 12] width 54 height 12
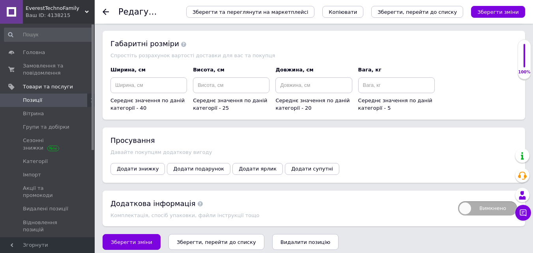
click at [39, 97] on span "Позиції" at bounding box center [32, 100] width 19 height 7
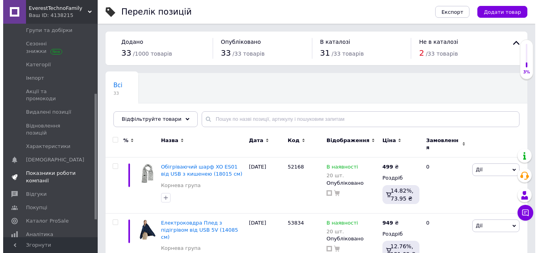
scroll to position [118, 0]
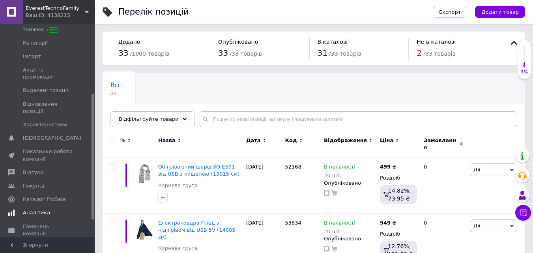
click at [43, 209] on span "Аналітика" at bounding box center [36, 212] width 27 height 7
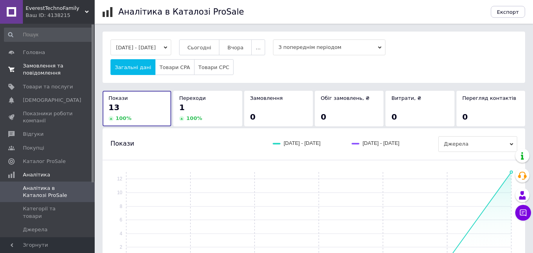
click at [52, 70] on span "Замовлення та повідомлення" at bounding box center [48, 69] width 50 height 14
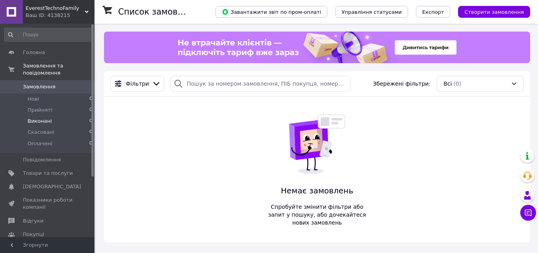
click at [41, 117] on span "Виконані" at bounding box center [40, 120] width 24 height 7
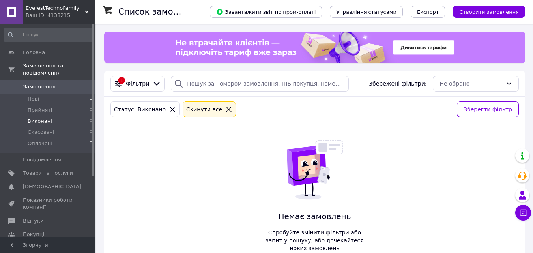
click at [226, 108] on icon at bounding box center [229, 109] width 6 height 6
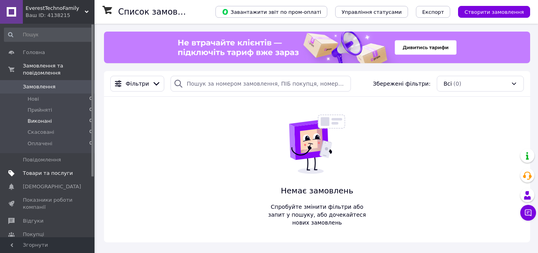
click at [45, 170] on span "Товари та послуги" at bounding box center [48, 173] width 50 height 7
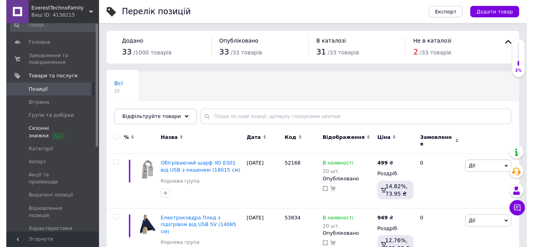
scroll to position [39, 0]
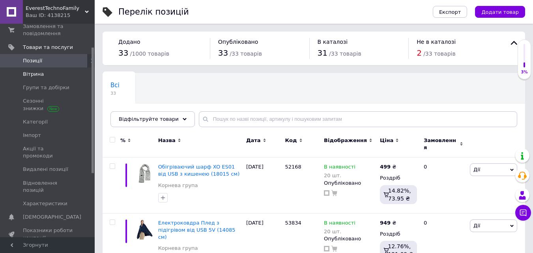
click at [37, 73] on span "Вітрина" at bounding box center [33, 74] width 21 height 7
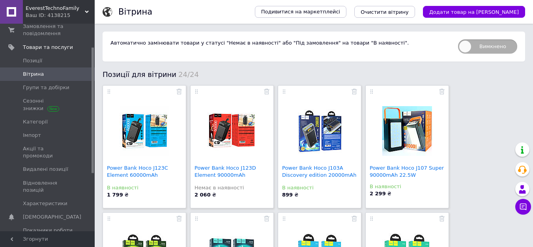
scroll to position [118, 0]
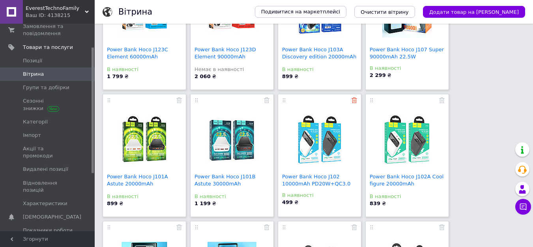
click at [352, 101] on use at bounding box center [354, 100] width 6 height 6
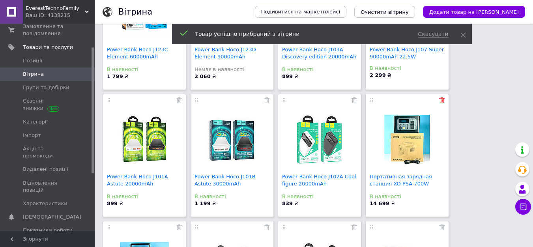
click at [440, 100] on use at bounding box center [442, 100] width 6 height 6
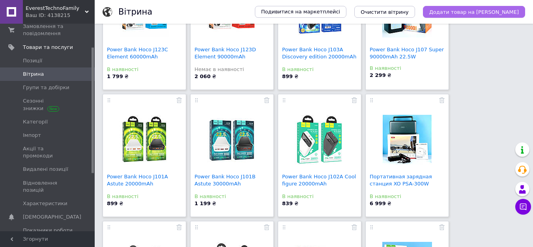
click at [479, 11] on span "Додати товар на [PERSON_NAME]" at bounding box center [473, 12] width 89 height 6
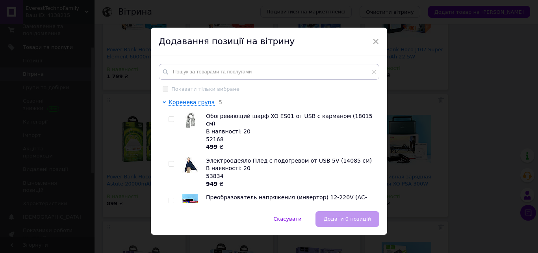
click at [171, 161] on input "checkbox" at bounding box center [171, 163] width 5 height 5
checkbox input "true"
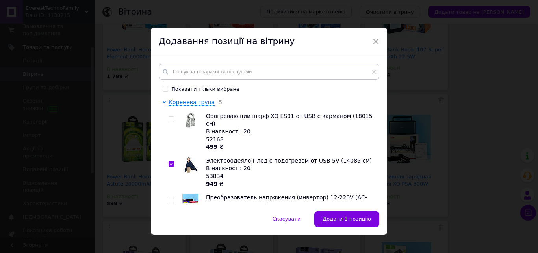
click at [171, 198] on input "checkbox" at bounding box center [171, 200] width 5 height 5
checkbox input "true"
click at [340, 218] on span "Додати 2 позиції" at bounding box center [349, 219] width 46 height 6
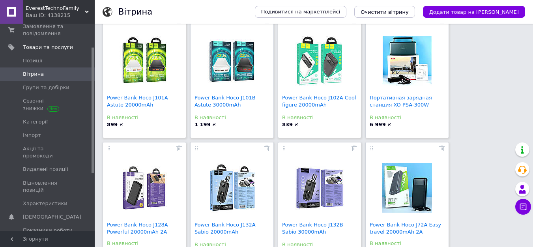
scroll to position [158, 0]
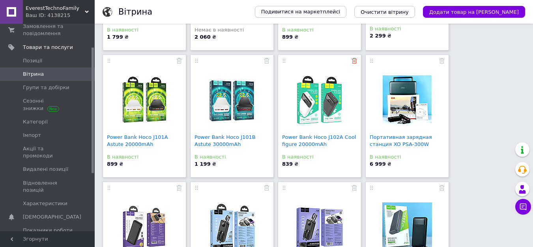
click at [354, 61] on icon at bounding box center [354, 61] width 6 height 6
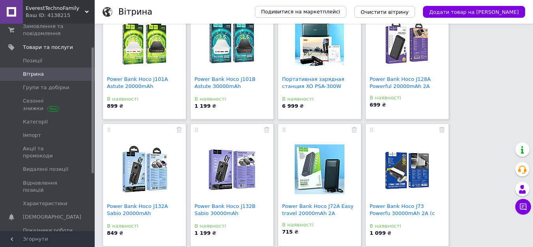
scroll to position [237, 0]
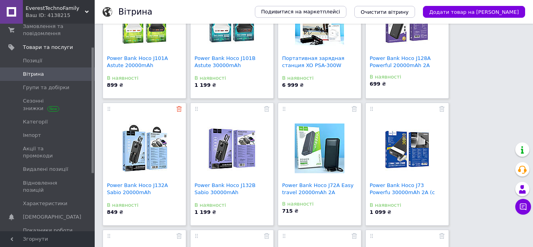
click at [179, 109] on use at bounding box center [179, 109] width 6 height 6
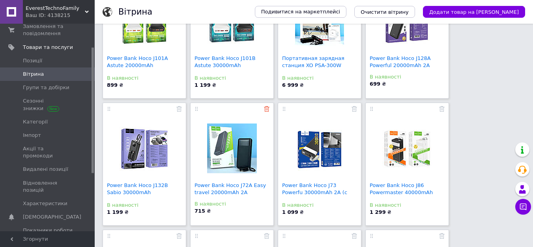
click at [265, 110] on icon at bounding box center [267, 109] width 6 height 6
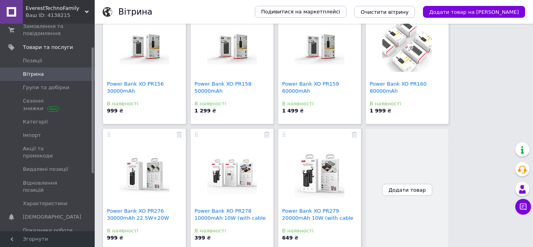
scroll to position [602, 0]
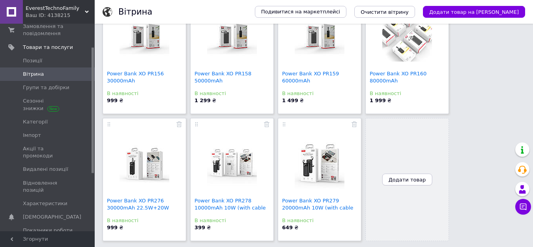
click at [411, 177] on span "Додати товар" at bounding box center [406, 180] width 37 height 6
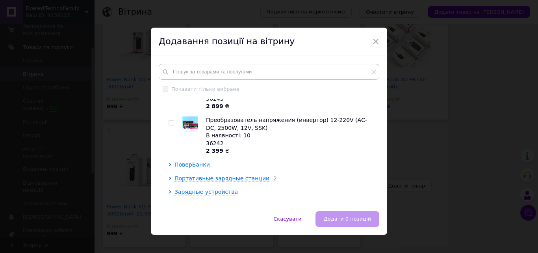
scroll to position [167, 0]
click at [181, 201] on span "Сушилки для обуви" at bounding box center [203, 204] width 57 height 6
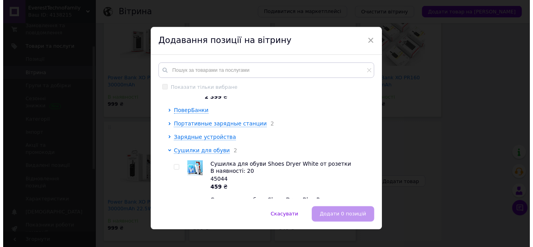
scroll to position [240, 0]
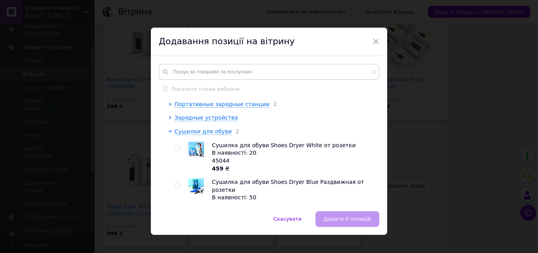
click at [176, 146] on input "checkbox" at bounding box center [177, 148] width 5 height 5
checkbox input "true"
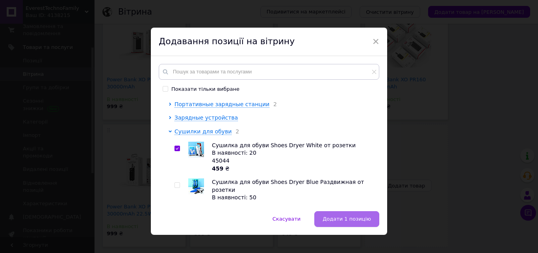
click at [348, 219] on span "Додати 1 позицію" at bounding box center [347, 219] width 48 height 6
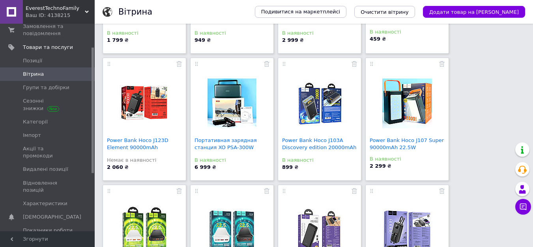
scroll to position [118, 0]
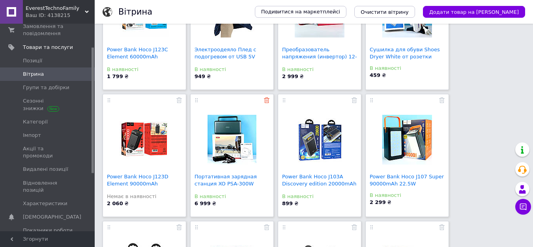
click at [266, 99] on icon at bounding box center [267, 100] width 6 height 6
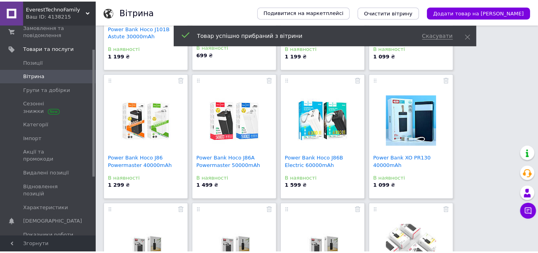
scroll to position [552, 0]
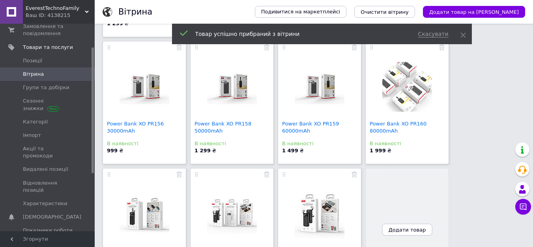
click at [401, 228] on span "Додати товар" at bounding box center [406, 230] width 37 height 6
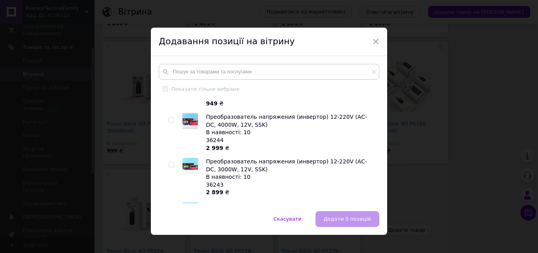
scroll to position [158, 0]
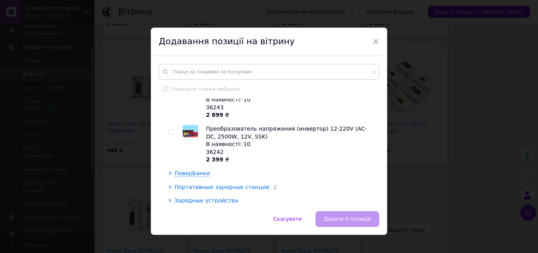
click at [185, 184] on span "Портативные зарядные станции" at bounding box center [222, 187] width 95 height 6
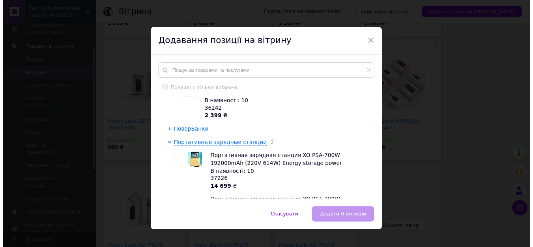
scroll to position [237, 0]
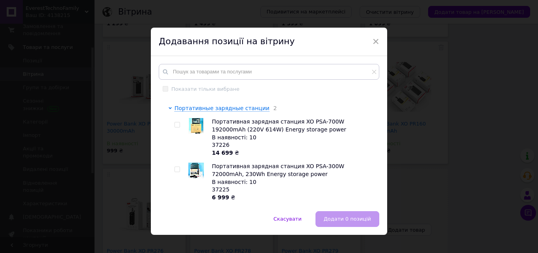
click at [175, 122] on input "checkbox" at bounding box center [177, 124] width 5 height 5
checkbox input "true"
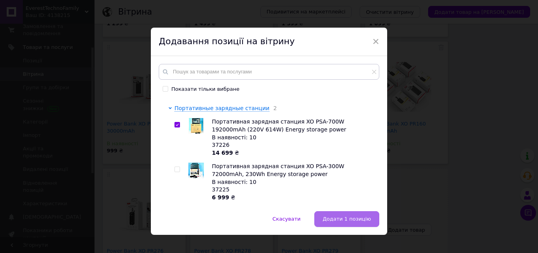
click at [350, 219] on span "Додати 1 позицію" at bounding box center [347, 219] width 48 height 6
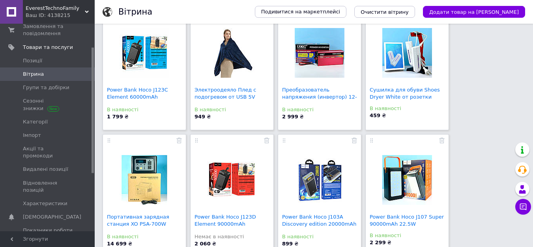
scroll to position [79, 0]
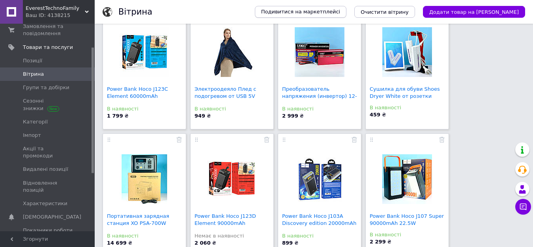
click at [340, 11] on span "Подивитися на маркетплейсі" at bounding box center [300, 11] width 79 height 7
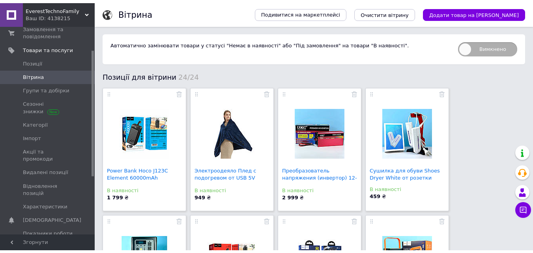
scroll to position [0, 0]
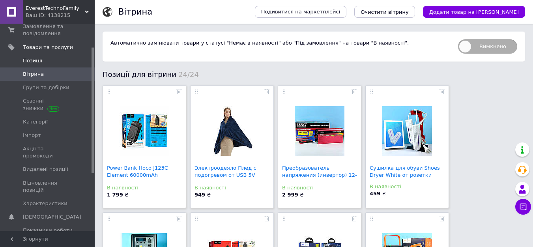
click at [39, 62] on span "Позиції" at bounding box center [32, 60] width 19 height 7
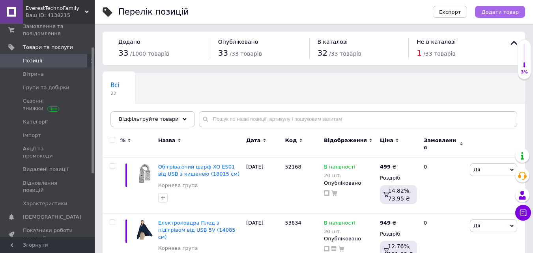
click at [505, 10] on span "Додати товар" at bounding box center [499, 12] width 37 height 6
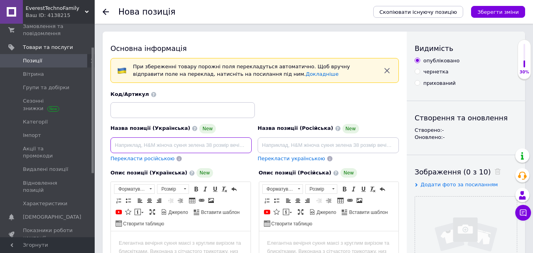
click at [161, 142] on input at bounding box center [180, 145] width 141 height 16
paste input "Машинка на пульті радіокерування Tesla Cybertruck B908 2.4GHz remote control (2…"
type input "Машинка на пульті радіокерування Tesla Cybertruck B908 2.4GHz remote control (2…"
click at [150, 159] on span "Перекласти російською" at bounding box center [142, 158] width 64 height 6
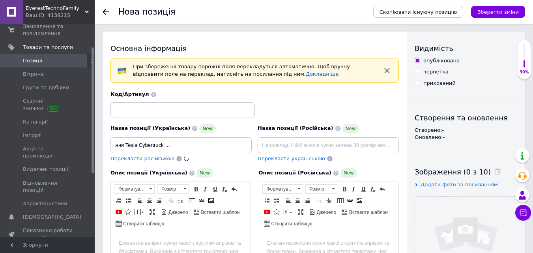
scroll to position [0, 0]
type input "Машинка на пульте радиоуправления Tesla Cybertruck B908 2.4GHz remote control (…"
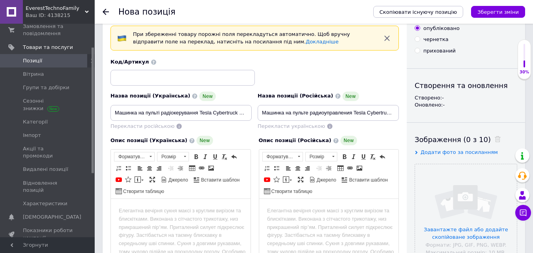
scroll to position [39, 0]
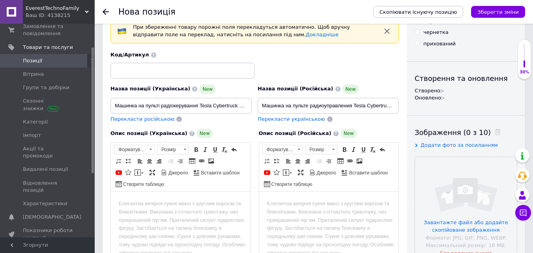
click at [175, 209] on html at bounding box center [181, 204] width 140 height 24
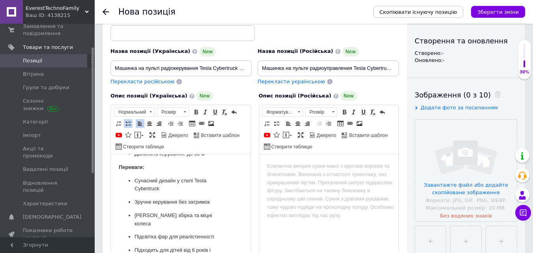
scroll to position [235, 0]
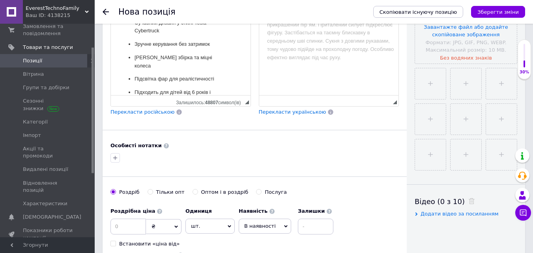
click at [135, 113] on span "Перекласти російською" at bounding box center [142, 112] width 64 height 6
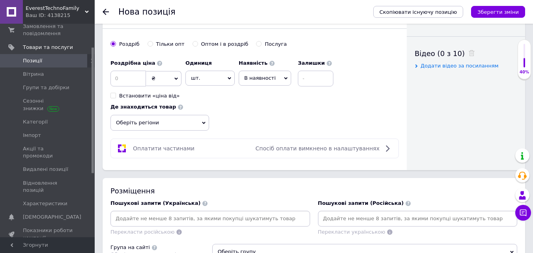
scroll to position [471, 0]
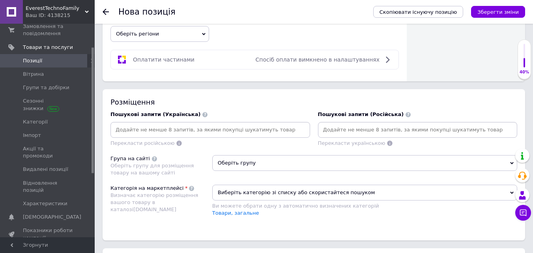
click at [156, 133] on input at bounding box center [210, 130] width 196 height 12
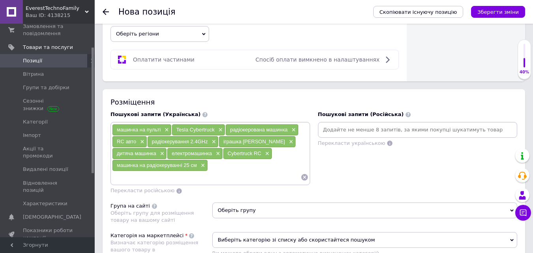
click at [190, 188] on div "Перекласти російською" at bounding box center [209, 190] width 199 height 7
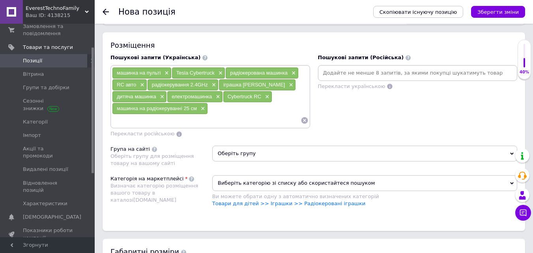
scroll to position [550, 0]
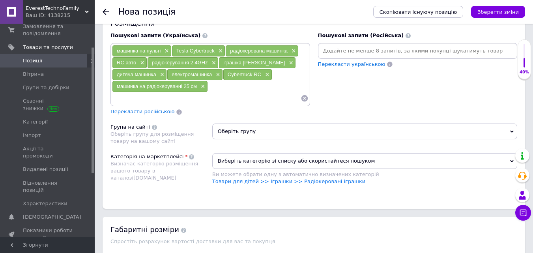
click at [146, 112] on span "Перекласти російською" at bounding box center [142, 111] width 64 height 6
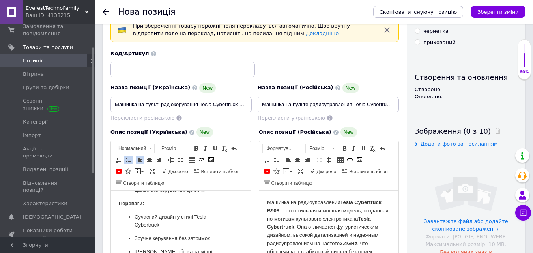
scroll to position [0, 0]
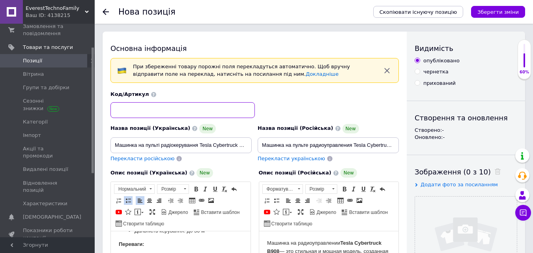
click at [157, 111] on input at bounding box center [182, 110] width 144 height 16
paste input "59861"
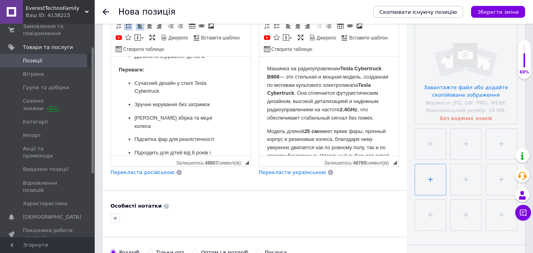
scroll to position [197, 0]
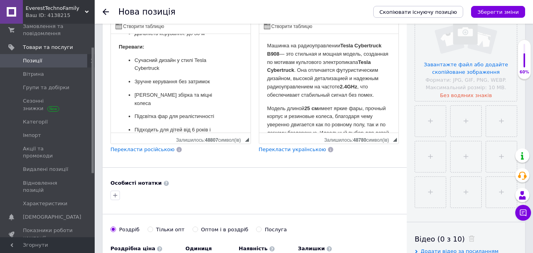
type input "59861"
click at [473, 65] on input "file" at bounding box center [466, 50] width 102 height 102
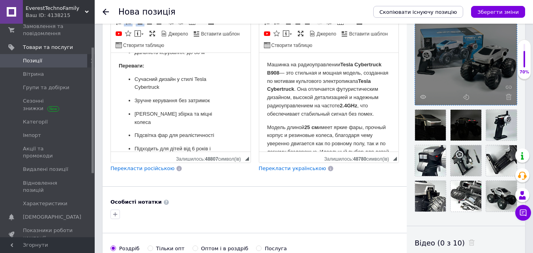
scroll to position [237, 0]
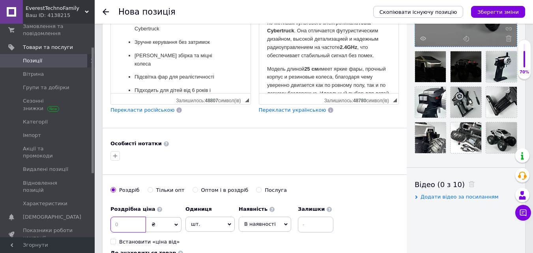
click at [134, 222] on input at bounding box center [127, 224] width 35 height 16
type input "1199"
click at [308, 226] on input at bounding box center [315, 224] width 35 height 16
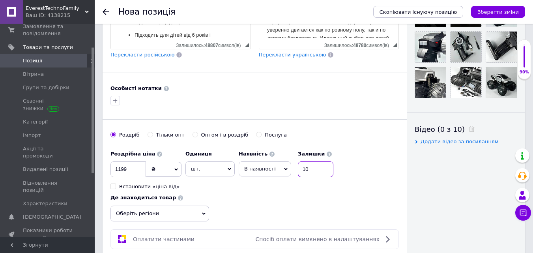
scroll to position [315, 0]
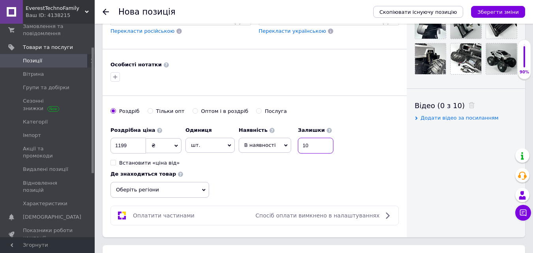
type input "10"
click at [193, 190] on span "Оберіть регіони" at bounding box center [159, 190] width 99 height 16
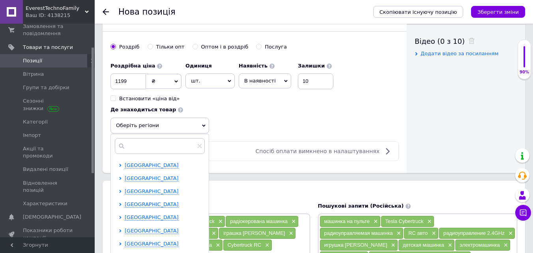
scroll to position [394, 0]
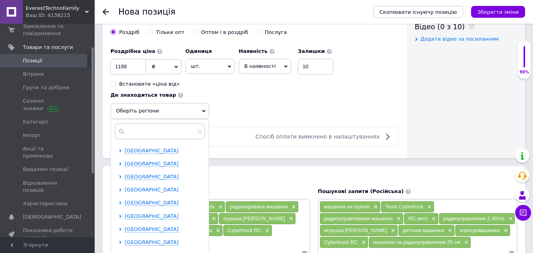
click at [163, 188] on span "[GEOGRAPHIC_DATA]" at bounding box center [152, 189] width 54 height 6
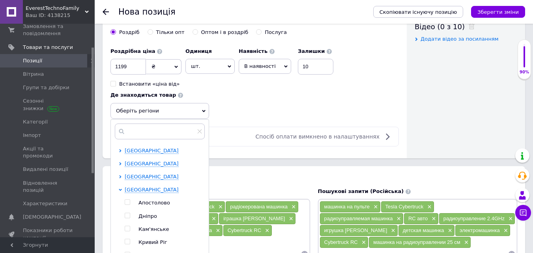
click at [129, 213] on input "checkbox" at bounding box center [127, 215] width 5 height 5
checkbox input "true"
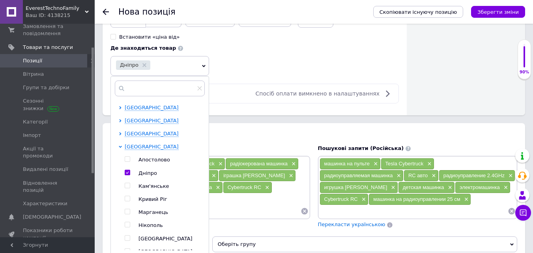
scroll to position [473, 0]
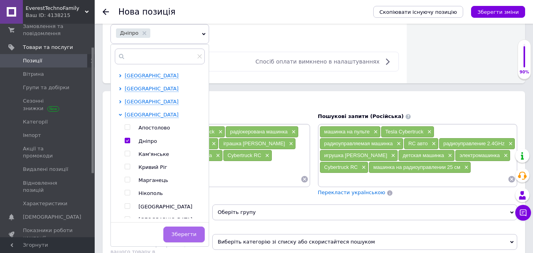
click at [191, 231] on span "Зберегти" at bounding box center [183, 234] width 25 height 6
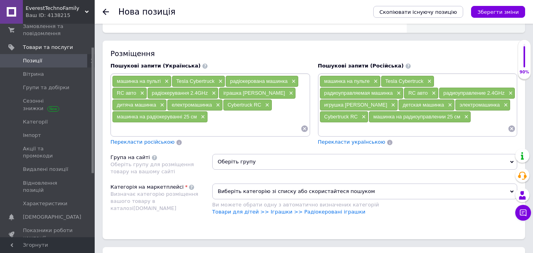
scroll to position [552, 0]
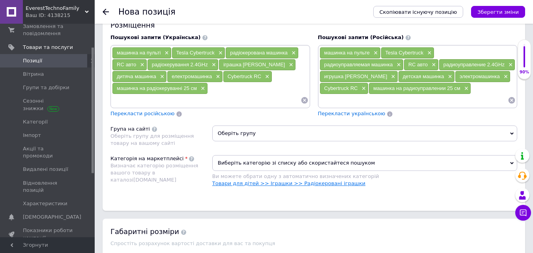
click at [246, 181] on link "Товари для дітей >> Іграшки >> Радіокеровані іграшки" at bounding box center [288, 183] width 153 height 6
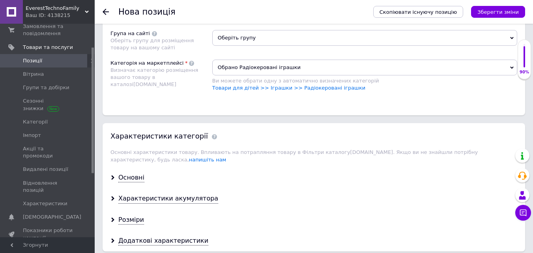
scroll to position [670, 0]
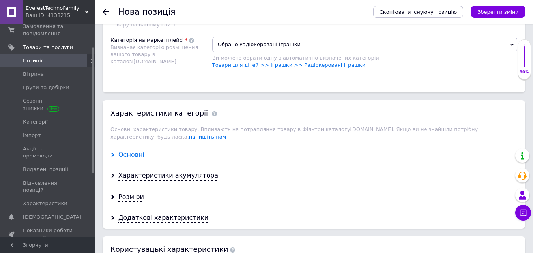
click at [126, 150] on div "Основні" at bounding box center [131, 154] width 26 height 9
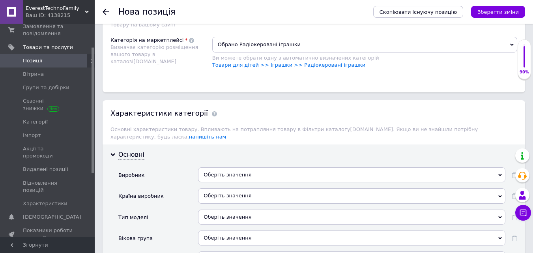
click at [238, 167] on div "Оберіть значення" at bounding box center [351, 174] width 307 height 15
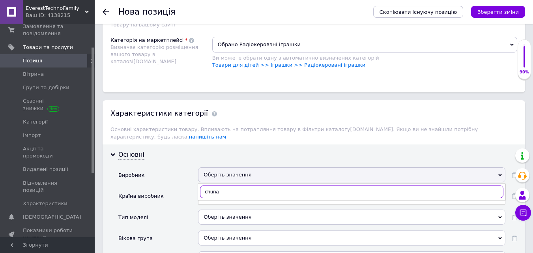
click at [211, 185] on input "chuna" at bounding box center [351, 191] width 303 height 13
click at [213, 185] on input "chuna" at bounding box center [351, 191] width 303 height 13
type input "china"
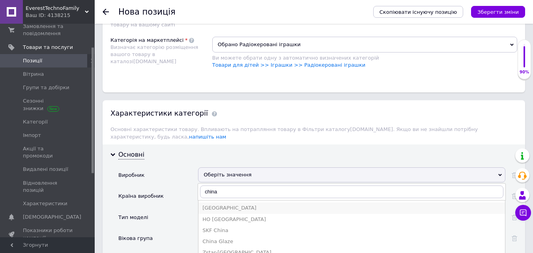
click at [222, 204] on div "[GEOGRAPHIC_DATA]" at bounding box center [351, 207] width 298 height 7
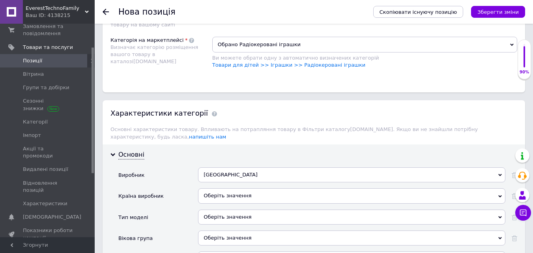
click at [227, 188] on div "Оберіть значення" at bounding box center [351, 195] width 307 height 15
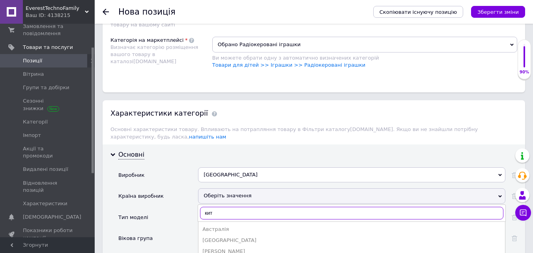
type input "кита"
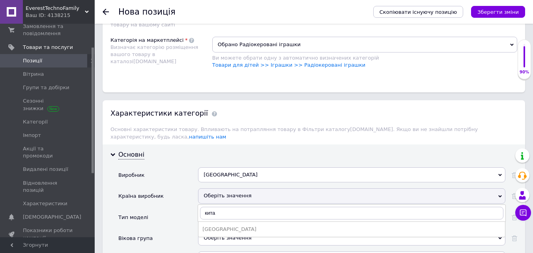
click at [229, 225] on div "[GEOGRAPHIC_DATA]" at bounding box center [351, 228] width 298 height 7
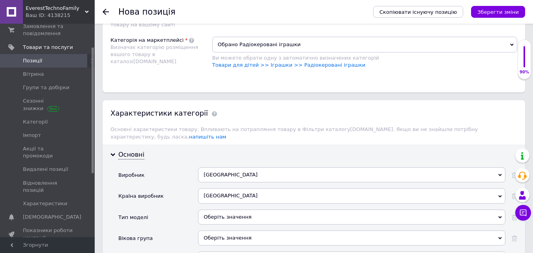
click at [237, 209] on div "Оберіть значення" at bounding box center [351, 216] width 307 height 15
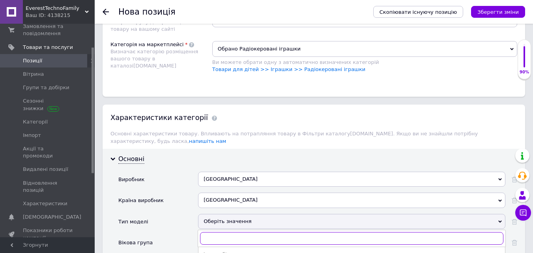
scroll to position [710, 0]
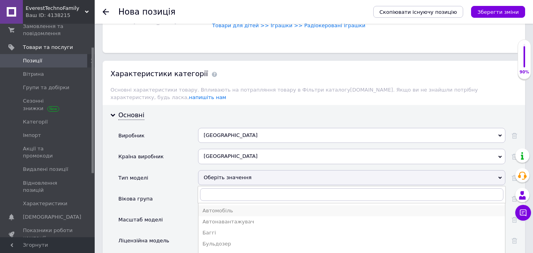
click at [218, 207] on div "Автомобіль" at bounding box center [351, 210] width 298 height 7
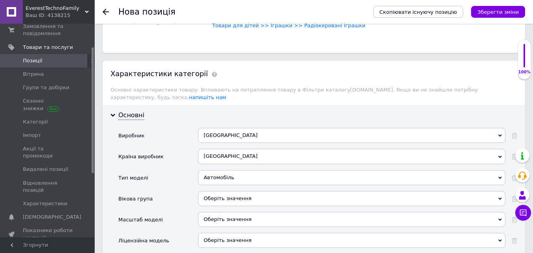
click at [214, 191] on div "Оберіть значення" at bounding box center [351, 198] width 307 height 15
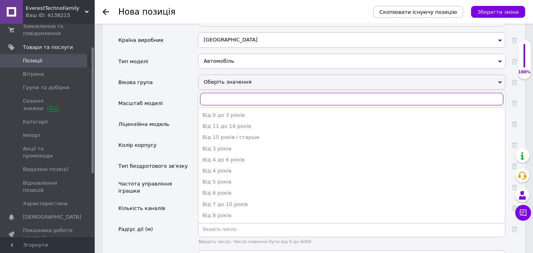
scroll to position [828, 0]
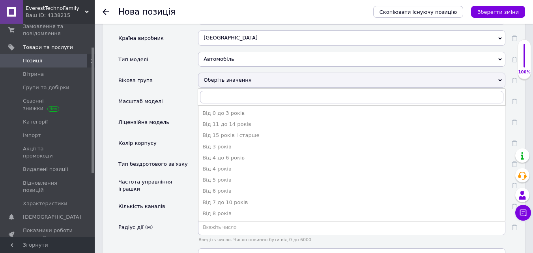
click at [221, 176] on div "Від 5 років" at bounding box center [351, 179] width 298 height 7
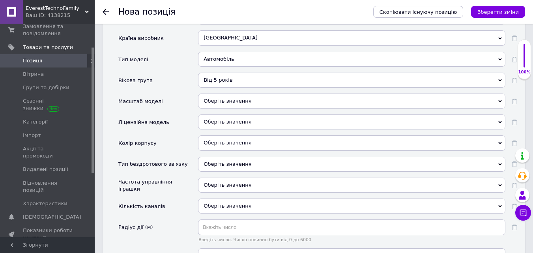
click at [222, 135] on div "Оберіть значення" at bounding box center [351, 142] width 307 height 15
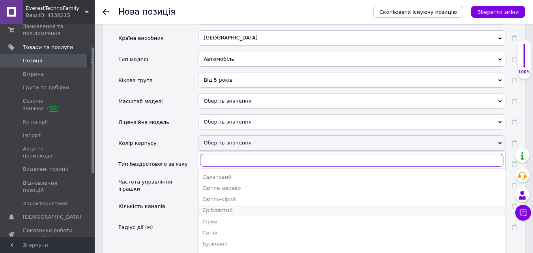
scroll to position [264, 0]
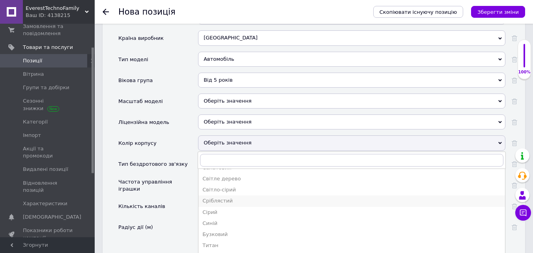
click at [219, 197] on div "Сріблястий" at bounding box center [351, 200] width 298 height 7
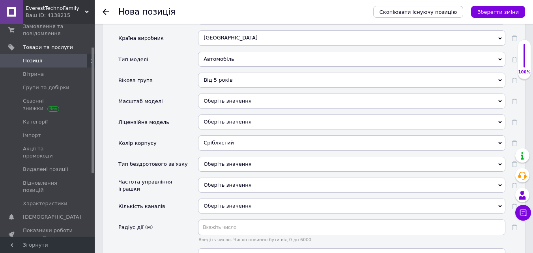
click at [234, 156] on div "Оберіть значення" at bounding box center [351, 163] width 307 height 15
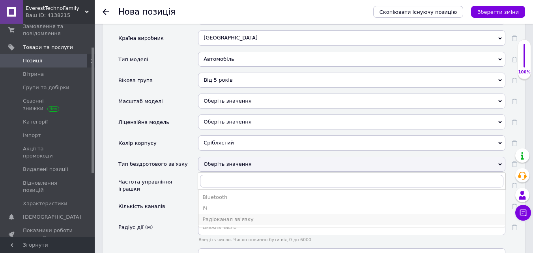
click at [218, 216] on div "Радіоканал зв'язку" at bounding box center [351, 219] width 298 height 7
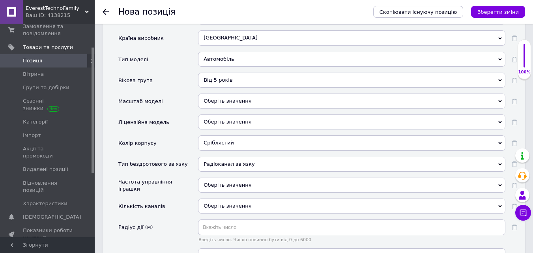
click at [219, 177] on div "Оберіть значення" at bounding box center [351, 184] width 307 height 15
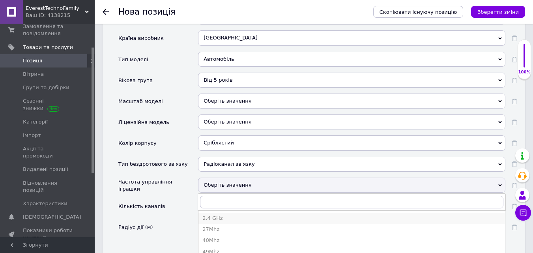
click at [220, 214] on div "2.4 GHz" at bounding box center [351, 217] width 298 height 7
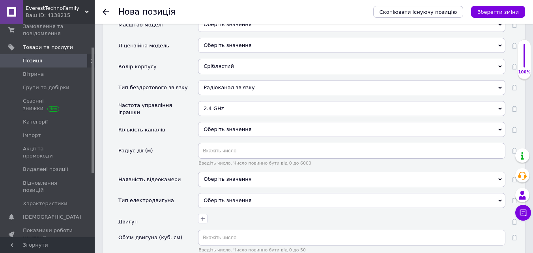
scroll to position [907, 0]
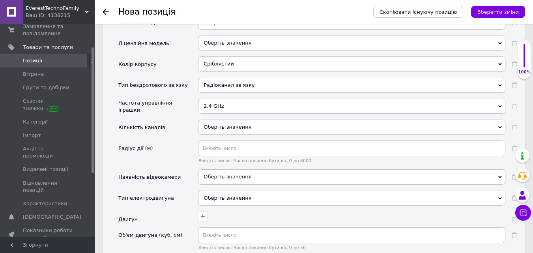
click at [215, 119] on div "Оберіть значення" at bounding box center [351, 126] width 307 height 15
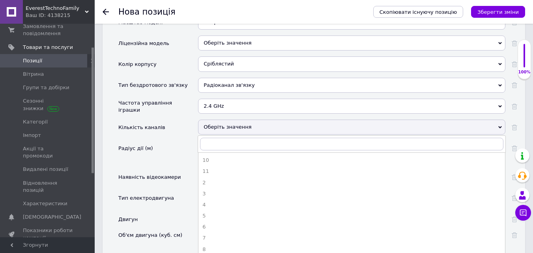
click at [175, 119] on div "Кількість каналів" at bounding box center [158, 129] width 80 height 21
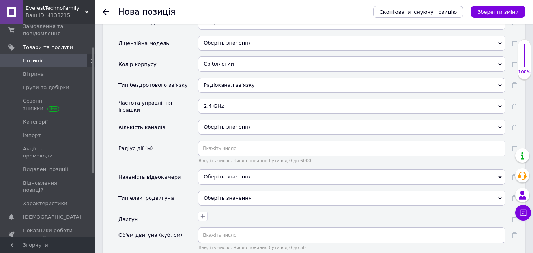
click at [222, 170] on div "Оберіть значення" at bounding box center [351, 176] width 307 height 15
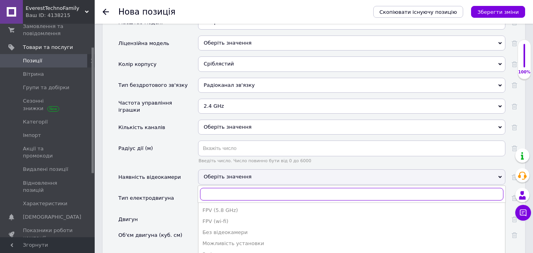
scroll to position [985, 0]
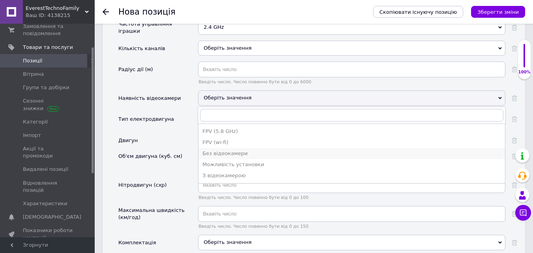
click at [217, 150] on div "Без відеокамери" at bounding box center [351, 153] width 298 height 7
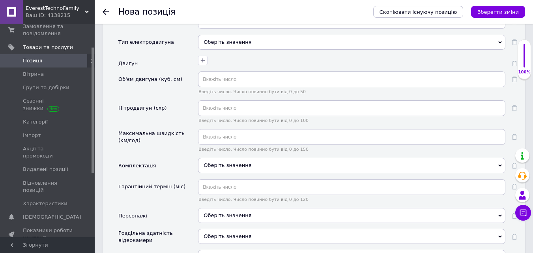
scroll to position [1064, 0]
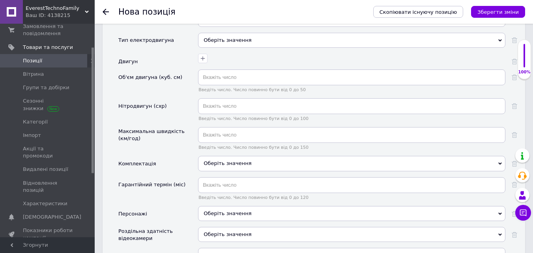
click at [230, 156] on div "Оберіть значення" at bounding box center [351, 163] width 307 height 15
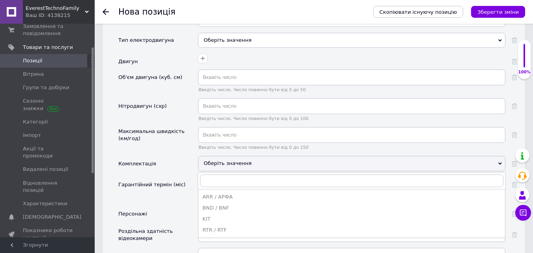
click at [181, 156] on div "Комплектація" at bounding box center [158, 166] width 80 height 21
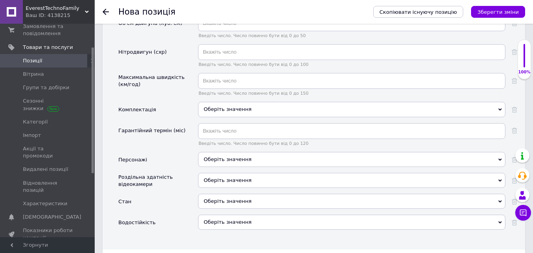
scroll to position [1143, 0]
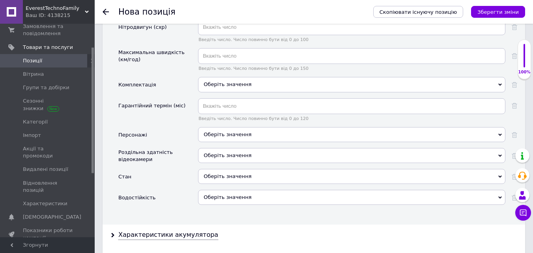
click at [214, 169] on div "Оберіть значення" at bounding box center [351, 176] width 307 height 15
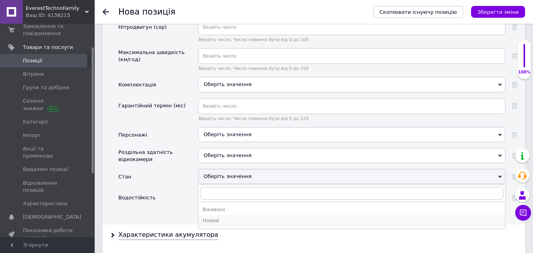
click at [216, 217] on div "Новий" at bounding box center [351, 220] width 298 height 7
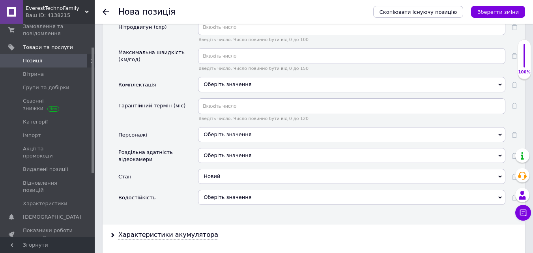
click at [172, 194] on div "Водостійкість" at bounding box center [158, 200] width 80 height 21
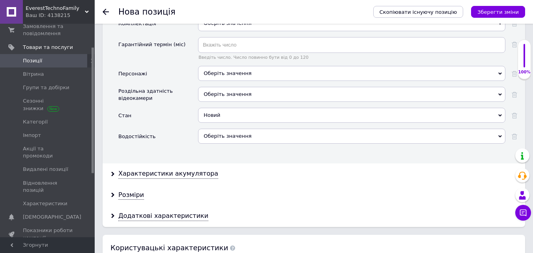
scroll to position [1222, 0]
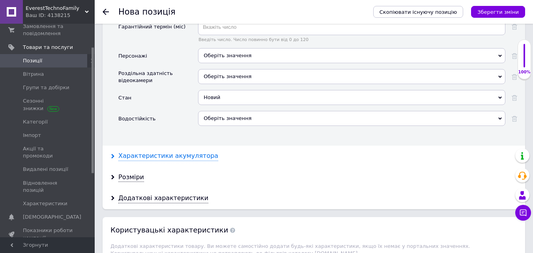
click at [153, 151] on div "Характеристики акумулятора" at bounding box center [168, 155] width 100 height 9
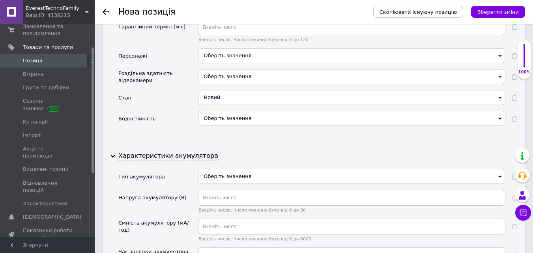
click at [219, 169] on div "Оберіть значення" at bounding box center [351, 176] width 307 height 15
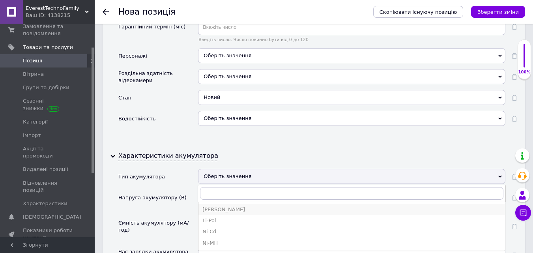
click at [214, 206] on div "[PERSON_NAME]" at bounding box center [351, 209] width 298 height 7
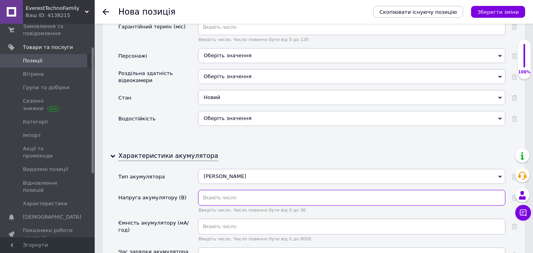
click at [215, 190] on input "text" at bounding box center [351, 198] width 307 height 16
click at [231, 190] on input "text" at bounding box center [351, 198] width 307 height 16
type input "3.7"
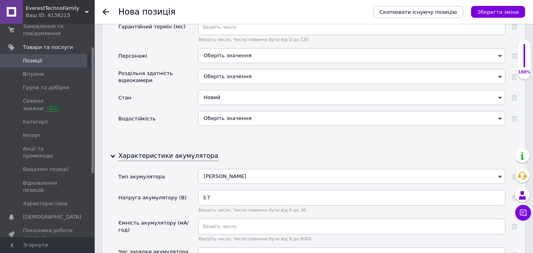
click at [178, 203] on div "Напруга акумулятору (В)" at bounding box center [158, 204] width 80 height 29
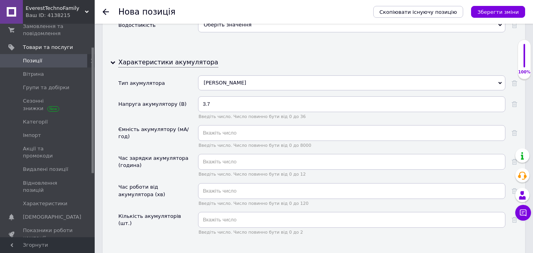
scroll to position [1340, 0]
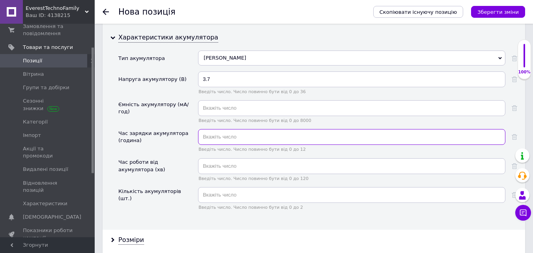
click at [225, 129] on input "text" at bounding box center [351, 137] width 307 height 16
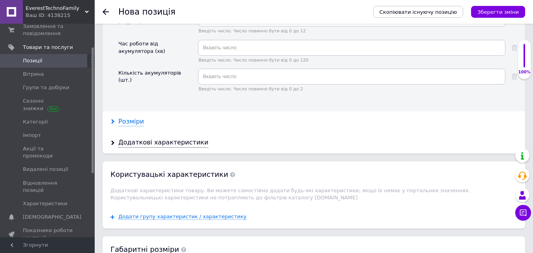
click at [138, 117] on div "Розміри" at bounding box center [131, 121] width 26 height 9
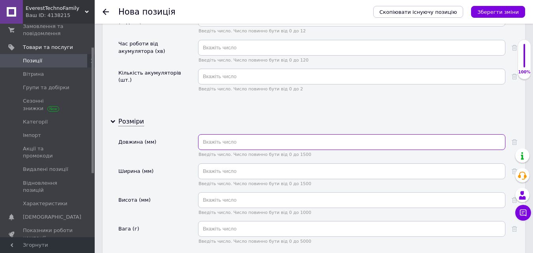
click at [220, 134] on input "text" at bounding box center [351, 142] width 307 height 16
type input "250"
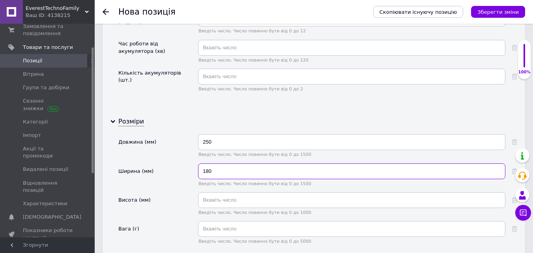
type input "180"
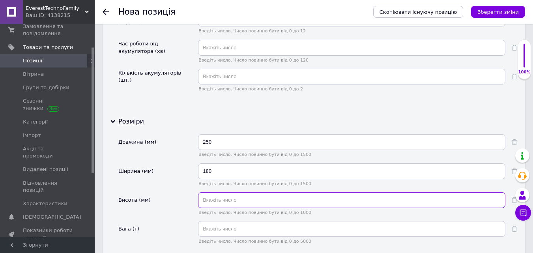
click at [220, 195] on input "text" at bounding box center [351, 200] width 307 height 16
type input "160"
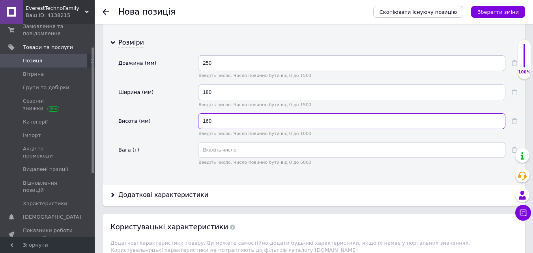
scroll to position [1577, 0]
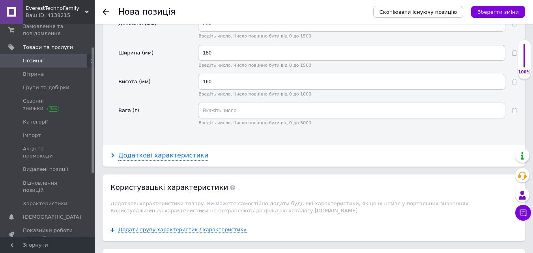
click at [168, 151] on div "Додаткові характеристики" at bounding box center [163, 155] width 90 height 9
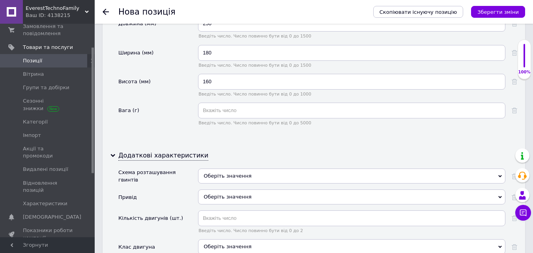
click at [230, 189] on div "Оберіть значення" at bounding box center [351, 196] width 307 height 15
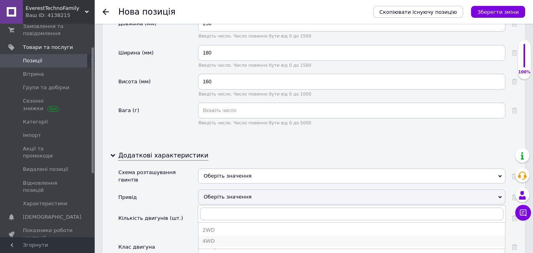
click at [215, 237] on div "4WD" at bounding box center [351, 240] width 298 height 7
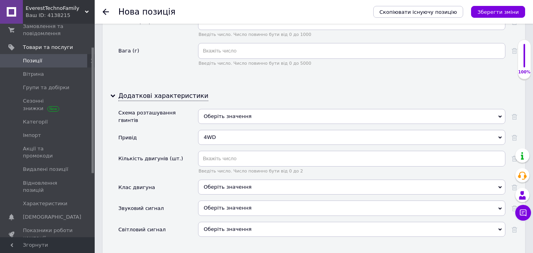
scroll to position [1656, 0]
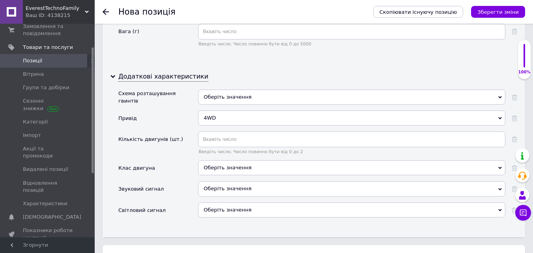
click at [216, 185] on span "Оберіть значення" at bounding box center [227, 188] width 48 height 6
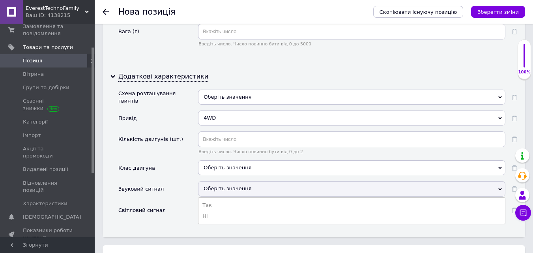
click at [209, 210] on li "Ні" at bounding box center [351, 215] width 306 height 11
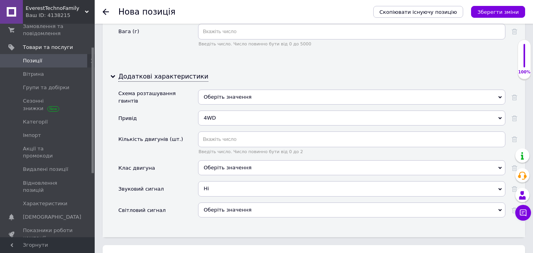
click at [211, 207] on span "Оберіть значення" at bounding box center [227, 210] width 48 height 6
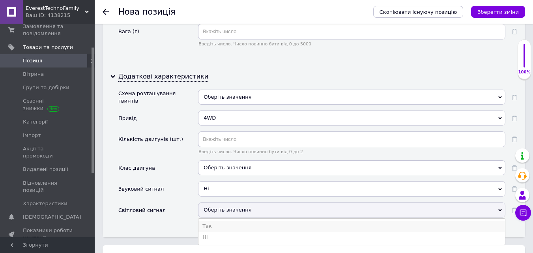
click at [210, 220] on li "Так" at bounding box center [351, 225] width 306 height 11
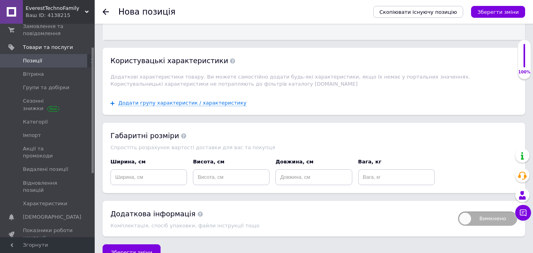
scroll to position [1862, 0]
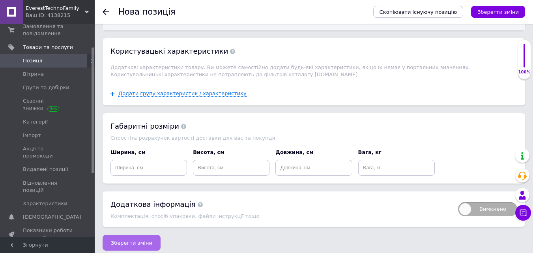
click at [141, 240] on span "Зберегти зміни" at bounding box center [131, 243] width 41 height 6
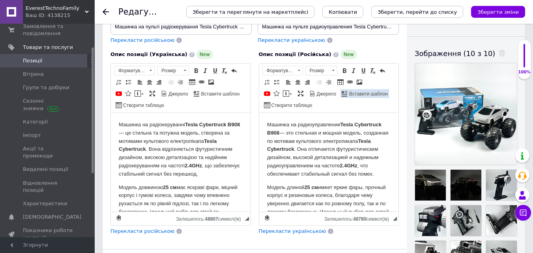
scroll to position [237, 0]
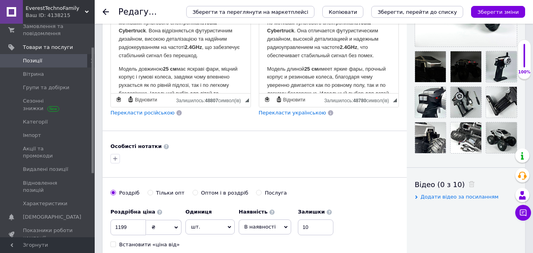
click at [268, 153] on div at bounding box center [254, 158] width 291 height 13
click at [509, 10] on icon "Зберегти зміни" at bounding box center [497, 12] width 41 height 6
